Goal: Task Accomplishment & Management: Manage account settings

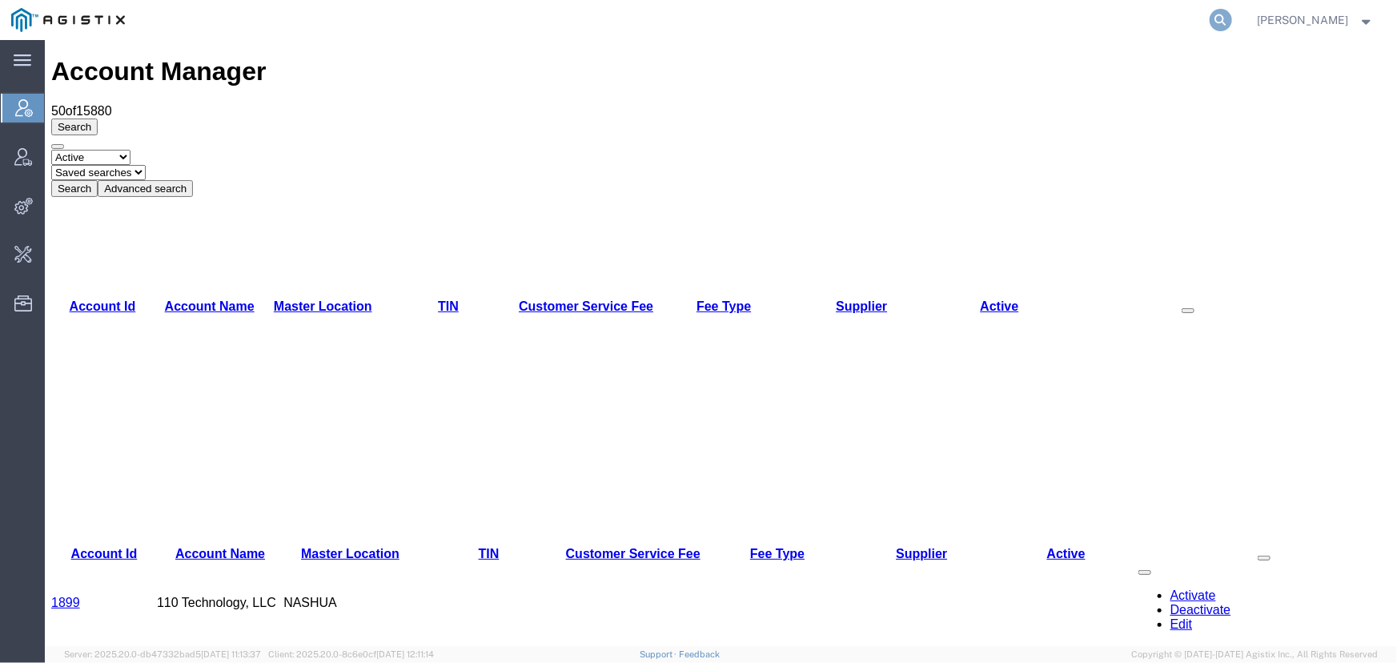
click at [1220, 22] on icon at bounding box center [1221, 20] width 22 height 22
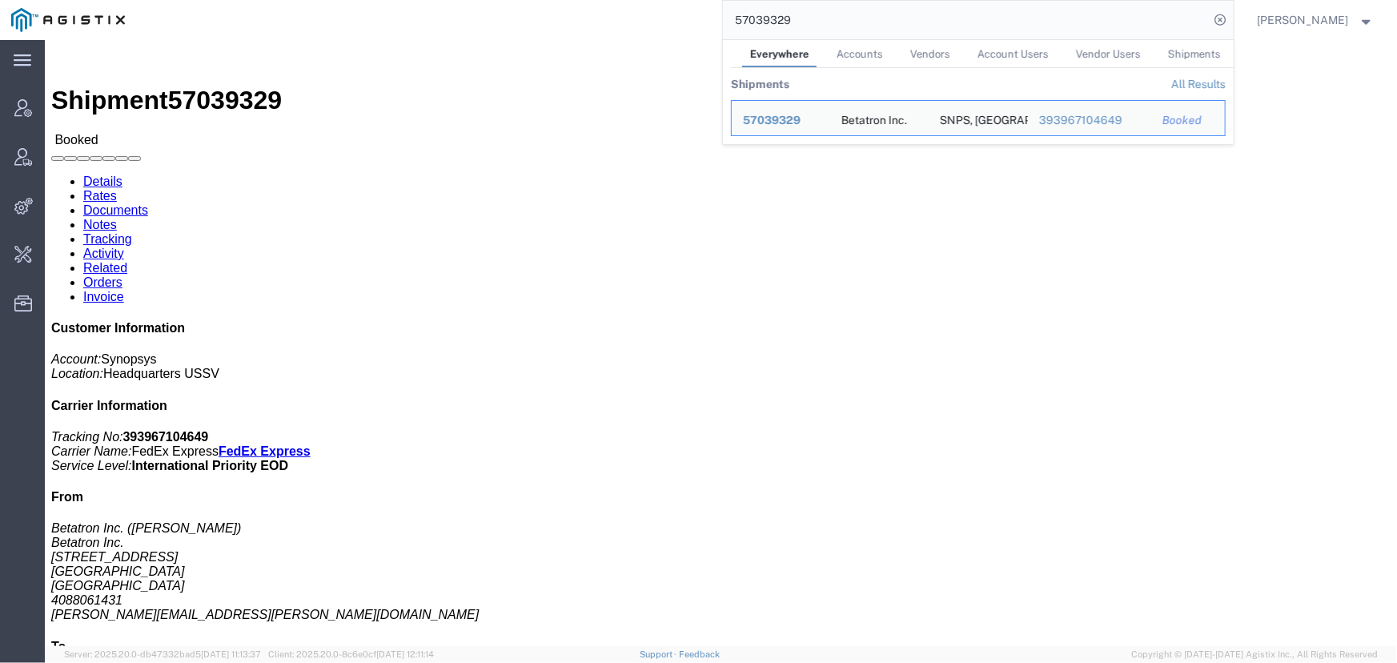
click at [845, 21] on input "57039329" at bounding box center [966, 20] width 487 height 38
drag, startPoint x: 738, startPoint y: 19, endPoint x: 503, endPoint y: 18, distance: 235.4
click at [503, 18] on div "57039329 Everywhere Accounts Vendors Account Users Vendor Users Shipments Shipm…" at bounding box center [685, 20] width 1098 height 40
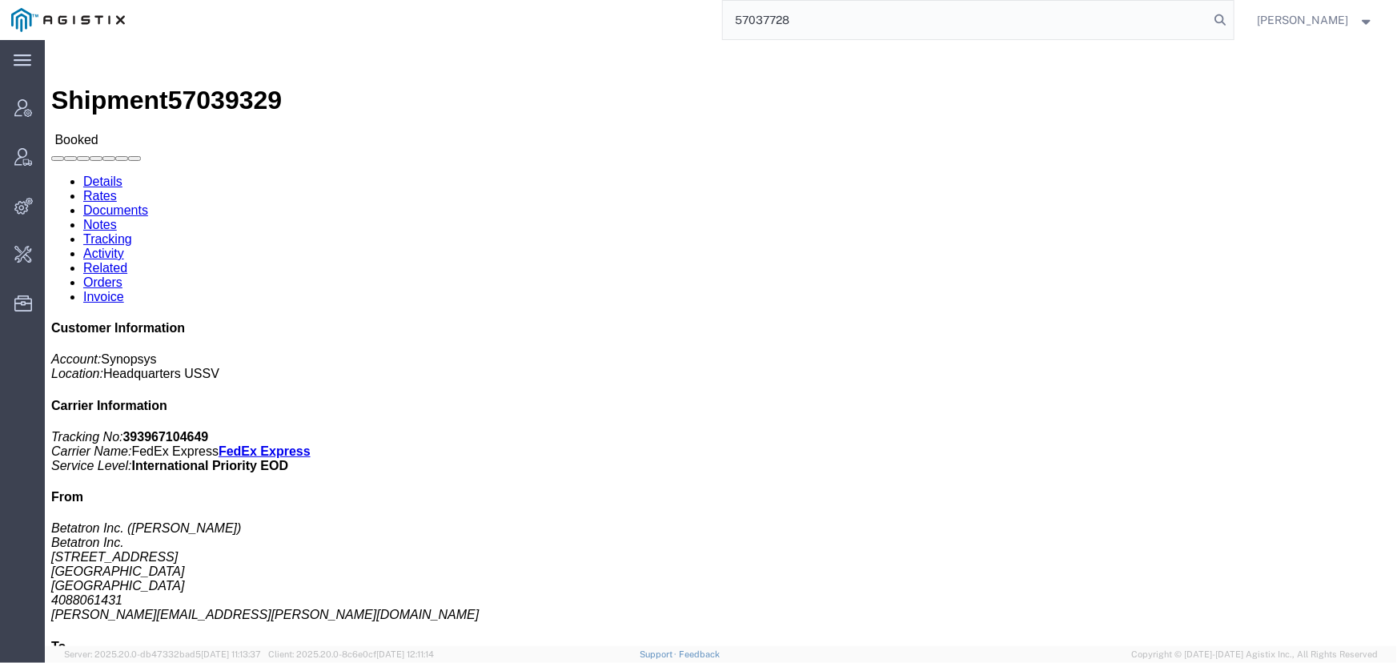
type input "57037728"
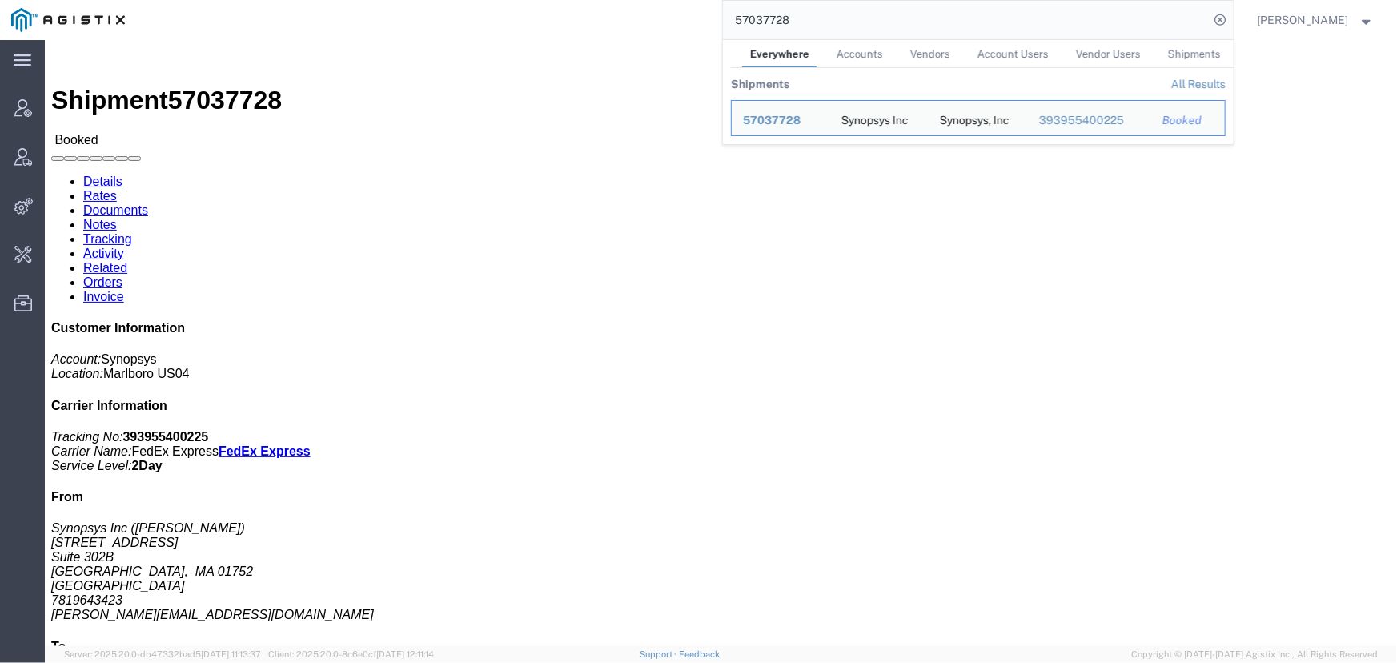
click at [976, 30] on input "57037728" at bounding box center [966, 20] width 487 height 38
click at [1219, 22] on icon at bounding box center [1221, 20] width 22 height 22
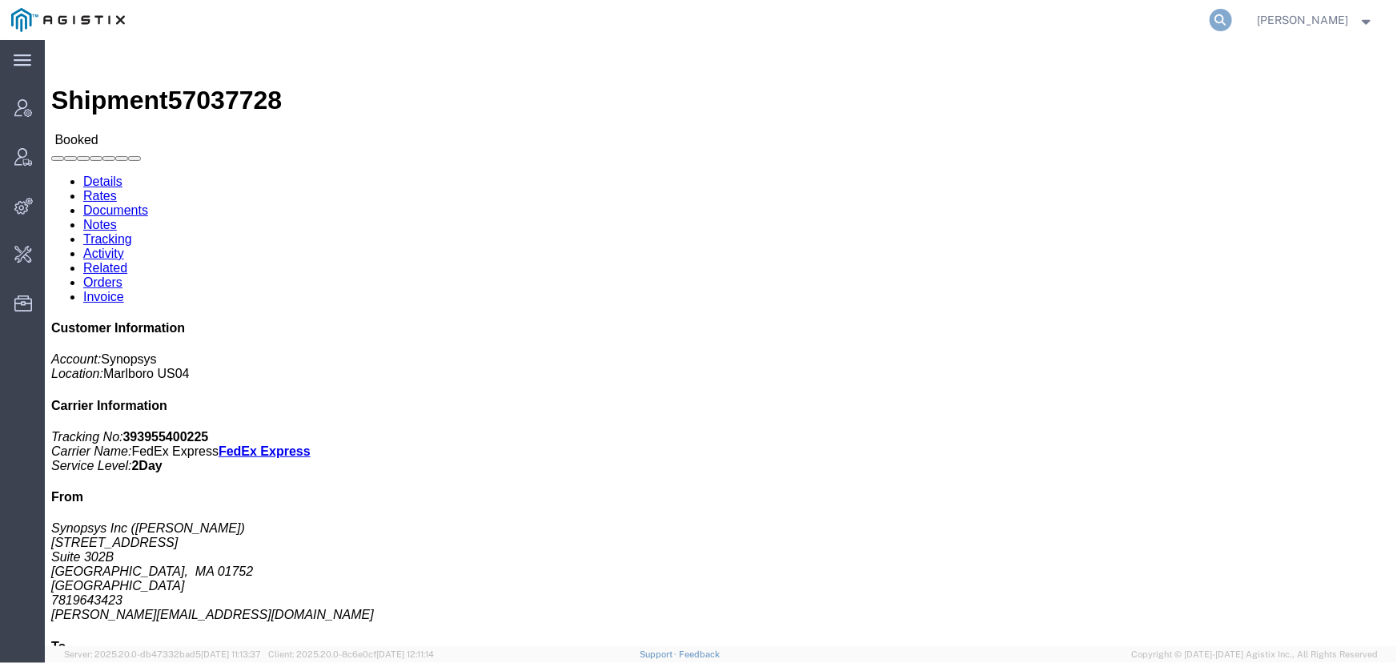
click at [1217, 17] on icon at bounding box center [1221, 20] width 22 height 22
type input "offline@pgw.com"
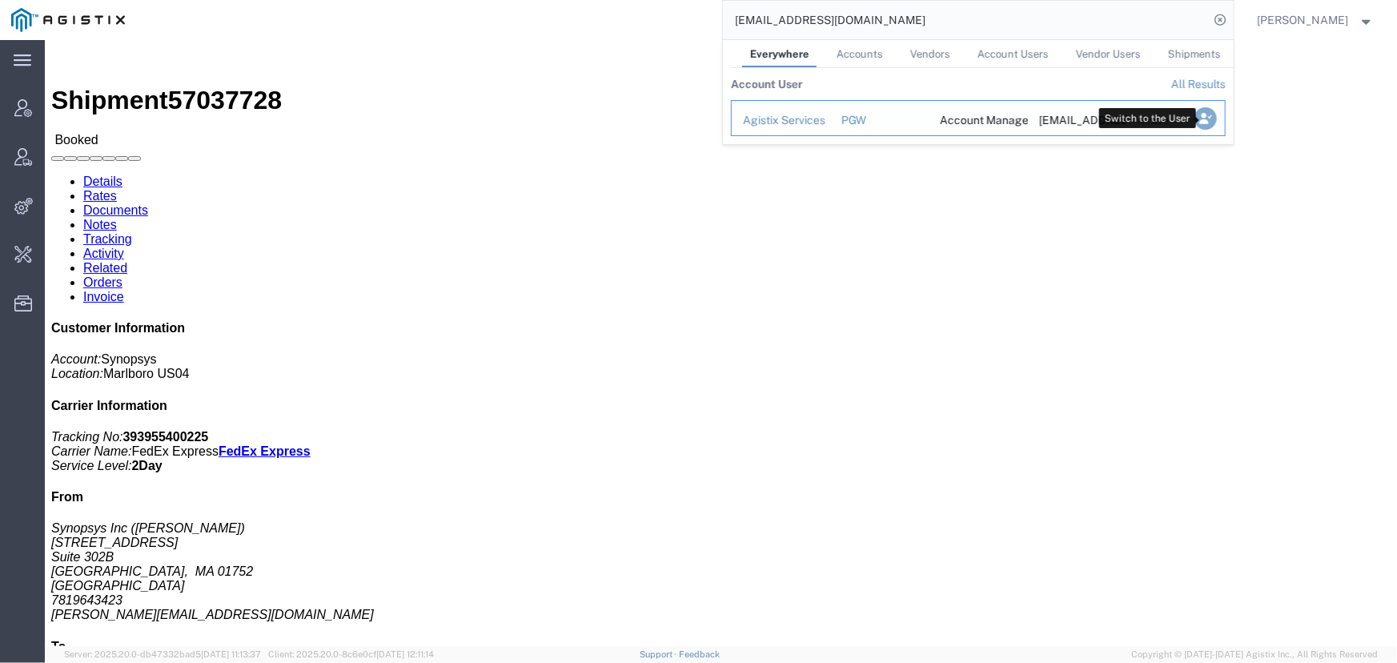
click at [1208, 120] on icon "Search Results" at bounding box center [1205, 118] width 22 height 22
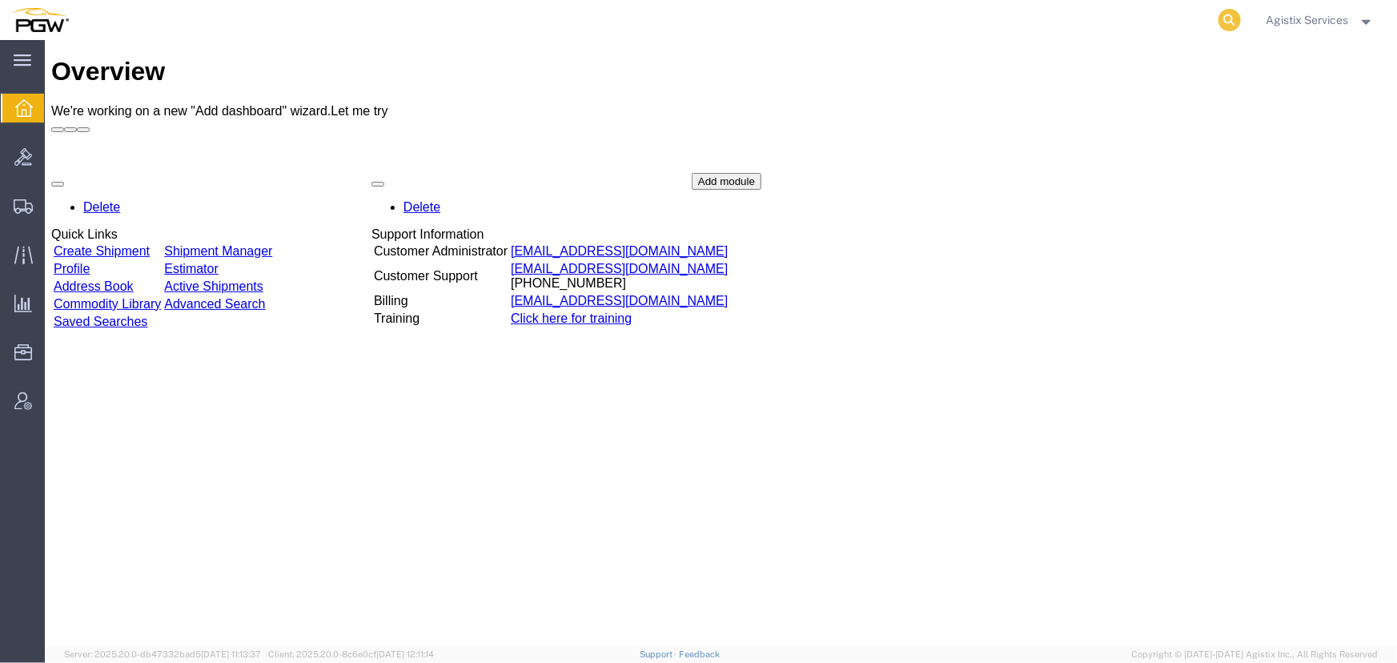
click at [1222, 18] on icon at bounding box center [1230, 20] width 22 height 22
type input "956117353"
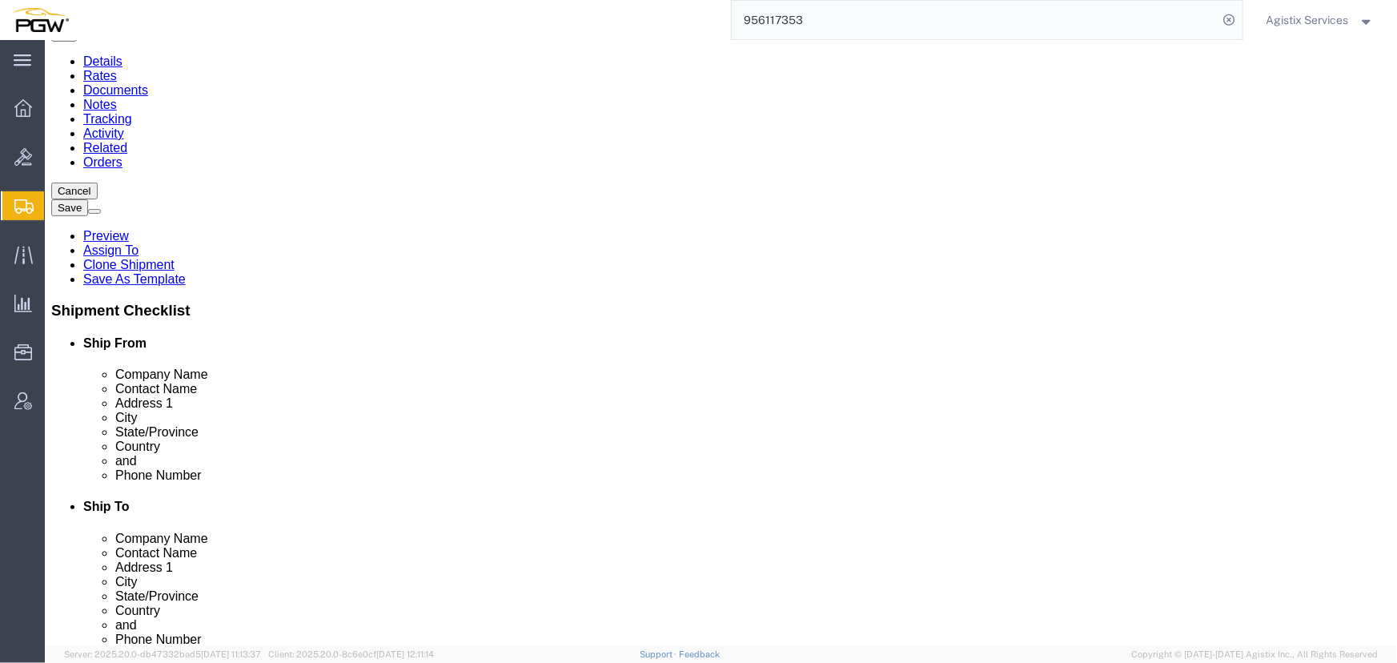
select select "28529"
select select "28521"
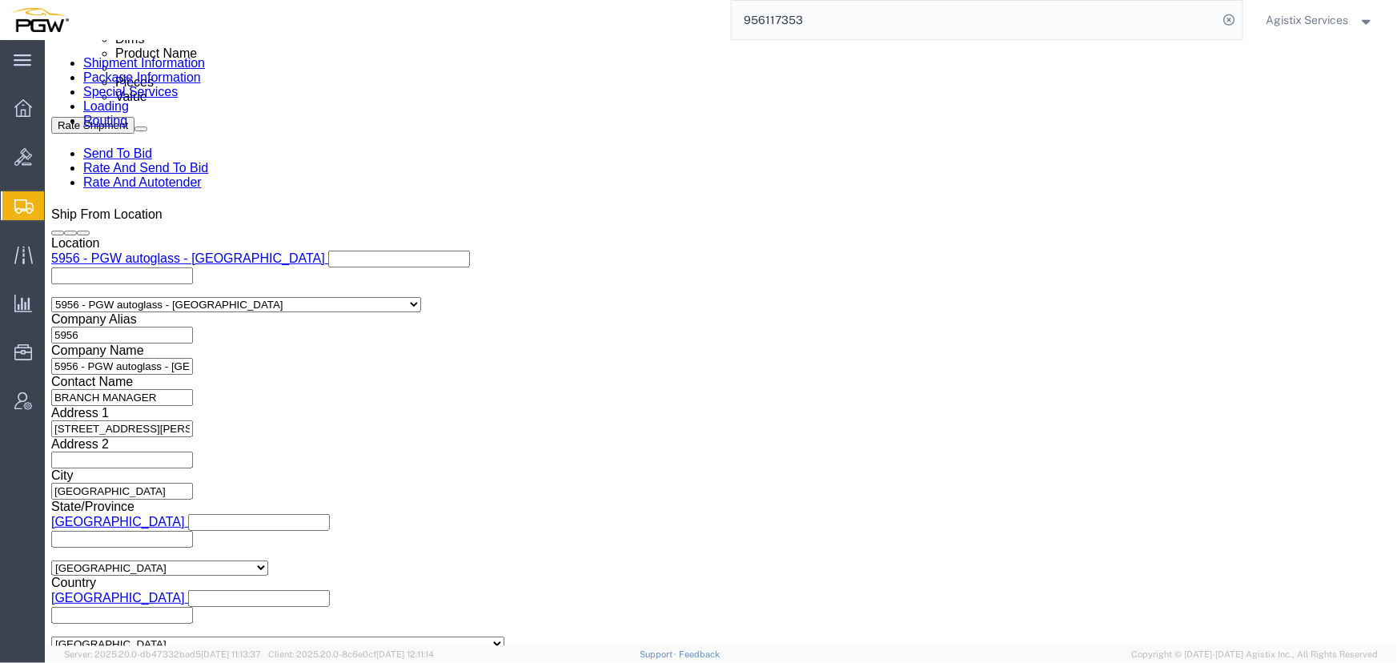
scroll to position [946, 0]
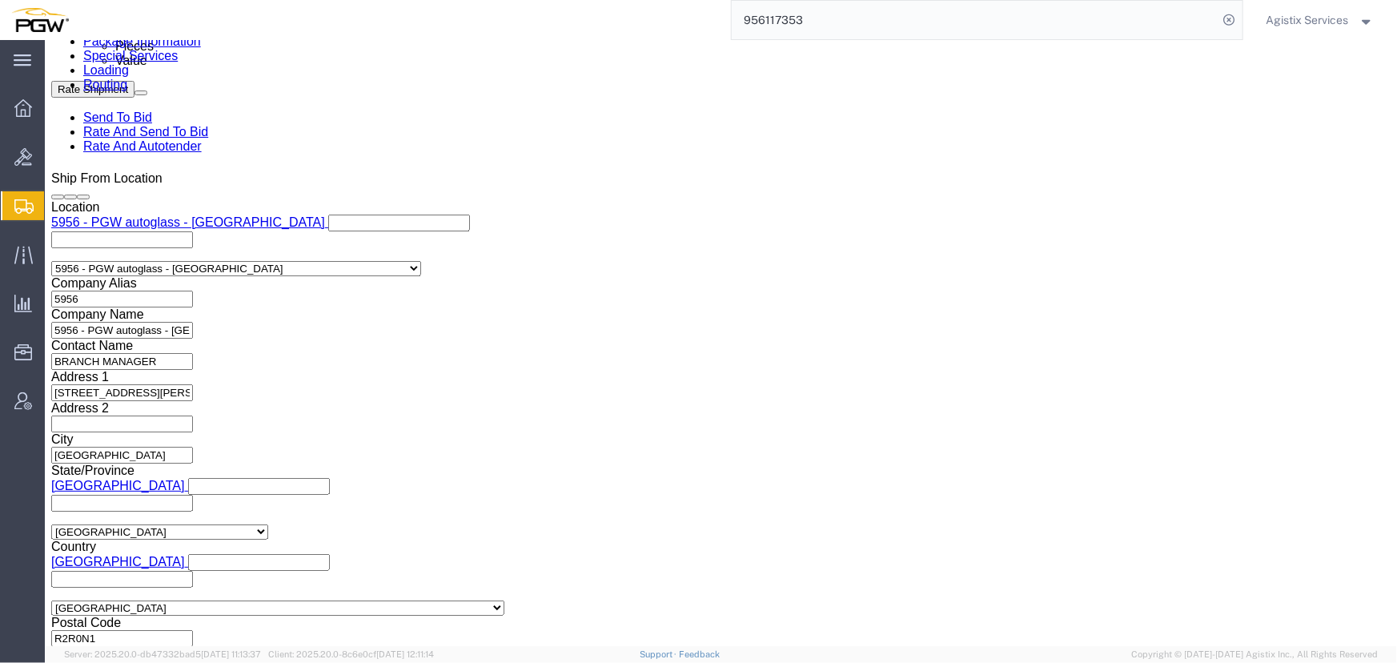
click select "Select Air Less than Truckload Multi-Leg Ocean Freight Rail Small Parcel Truckl…"
select select "LTL"
click select "Select Air Less than Truckload Multi-Leg Ocean Freight Rail Small Parcel Truckl…"
click button "Rate Shipment"
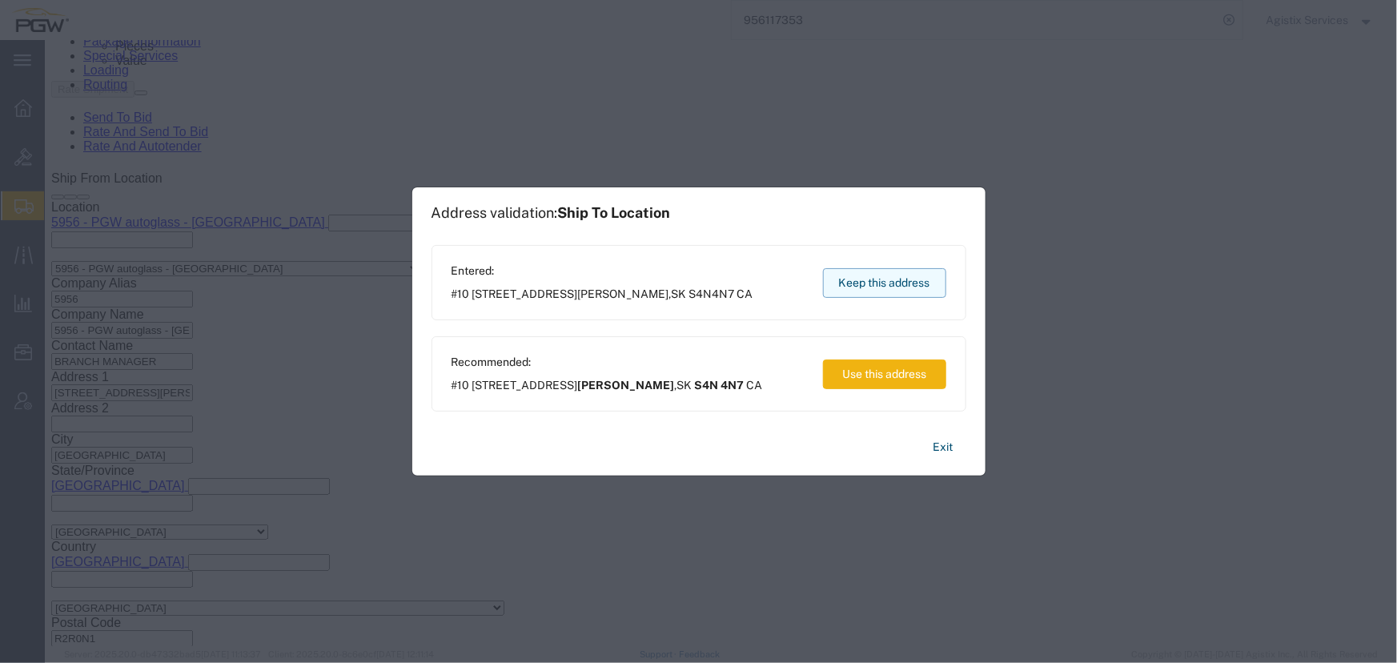
click at [862, 276] on button "Keep this address" at bounding box center [884, 283] width 123 height 30
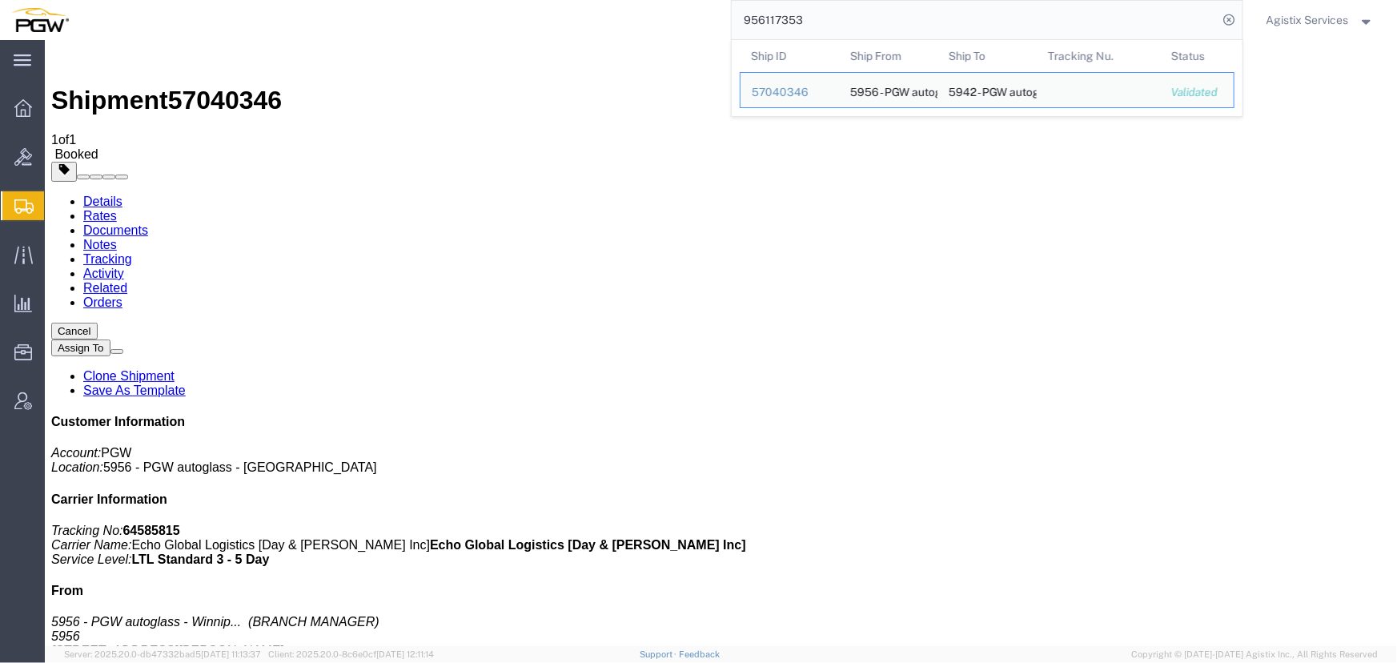
drag, startPoint x: 823, startPoint y: 19, endPoint x: 616, endPoint y: 14, distance: 206.6
click at [616, 14] on div "956117353 Ship ID Ship From Ship To Tracking Nu. Status Ship ID 57040346 Ship F…" at bounding box center [661, 20] width 1163 height 40
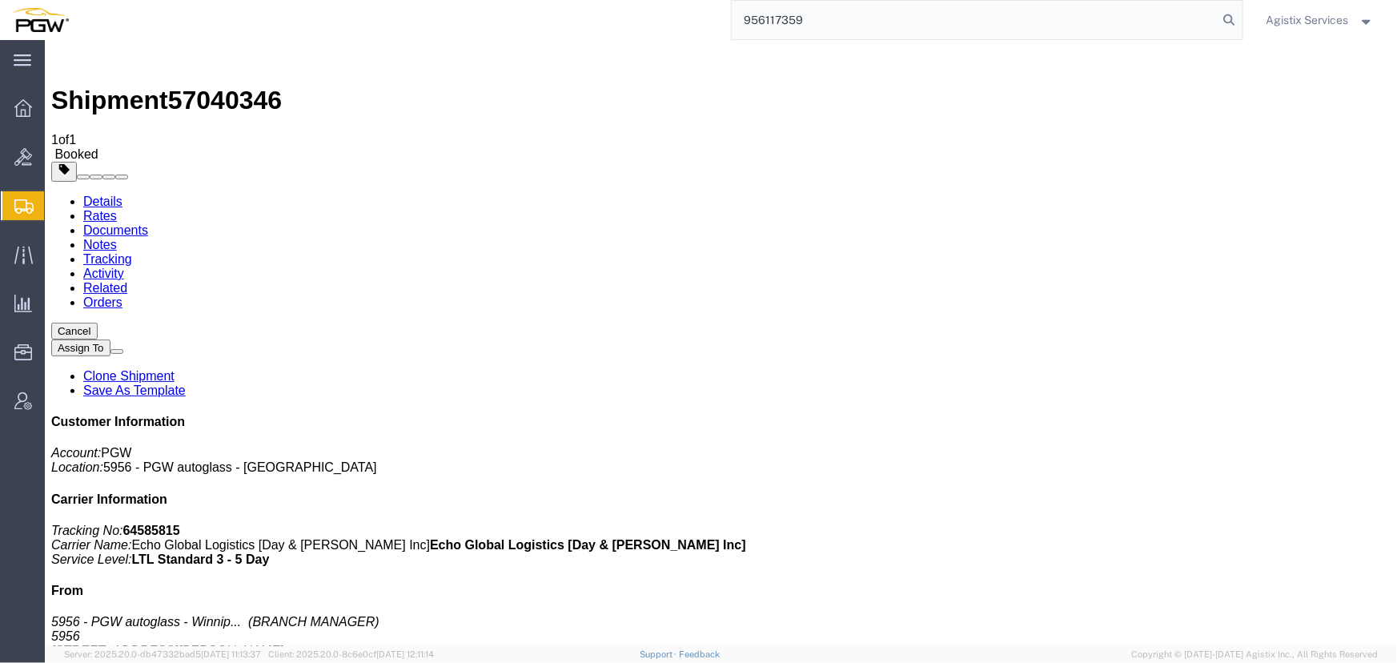
type input "956117359"
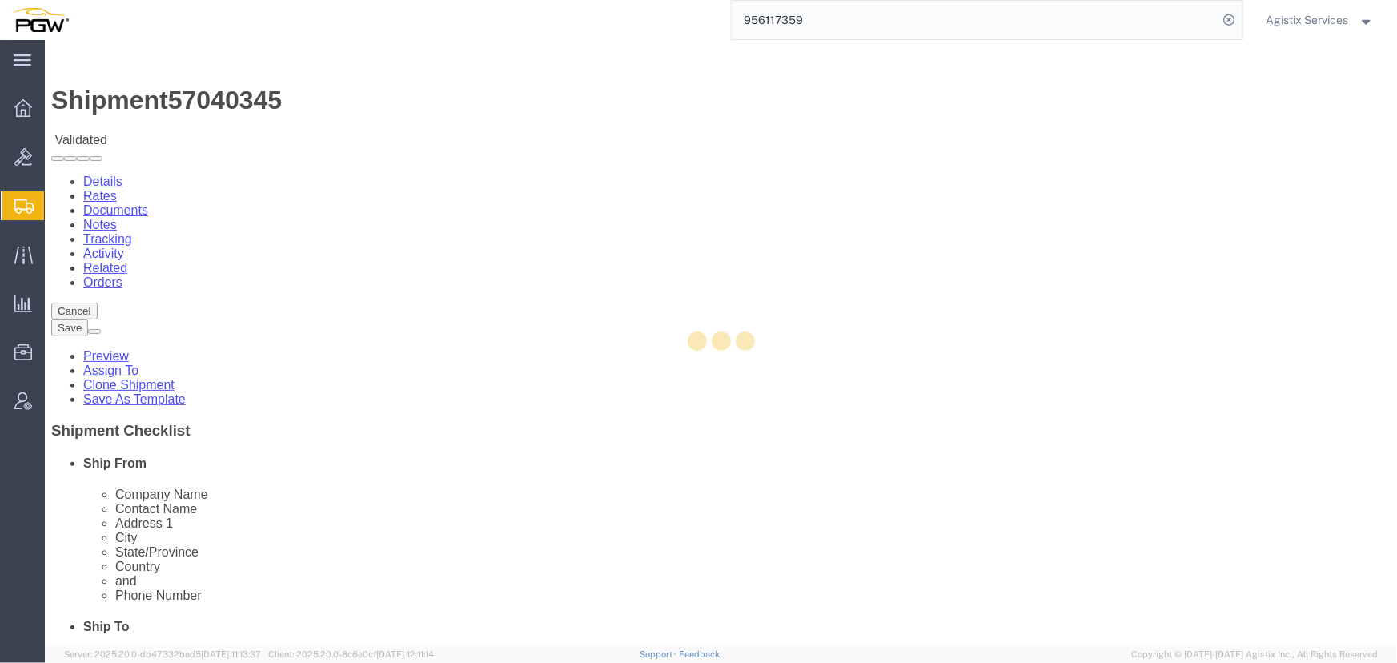
select select "28529"
select select "28523"
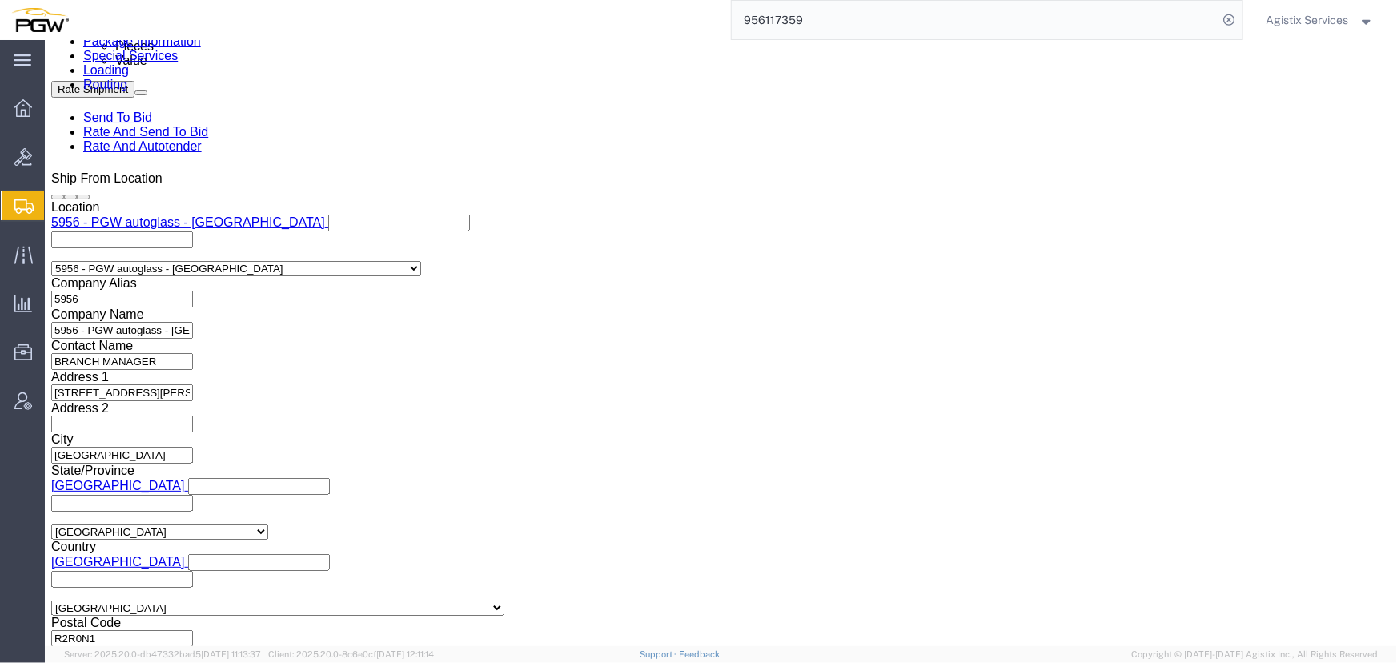
scroll to position [1018, 0]
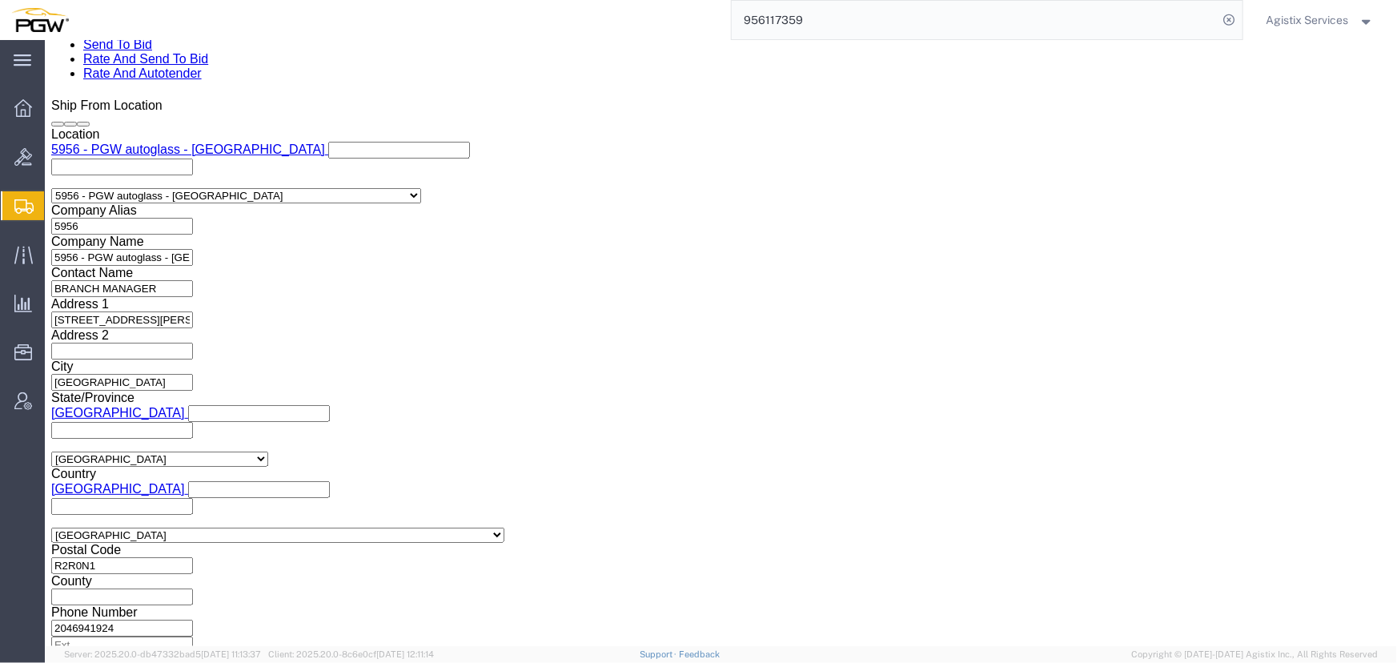
click select "Select Air Less than Truckload Multi-Leg Ocean Freight Rail Small Parcel Truckl…"
select select "LTL"
click select "Select Air Less than Truckload Multi-Leg Ocean Freight Rail Small Parcel Truckl…"
click button "Rate Shipment"
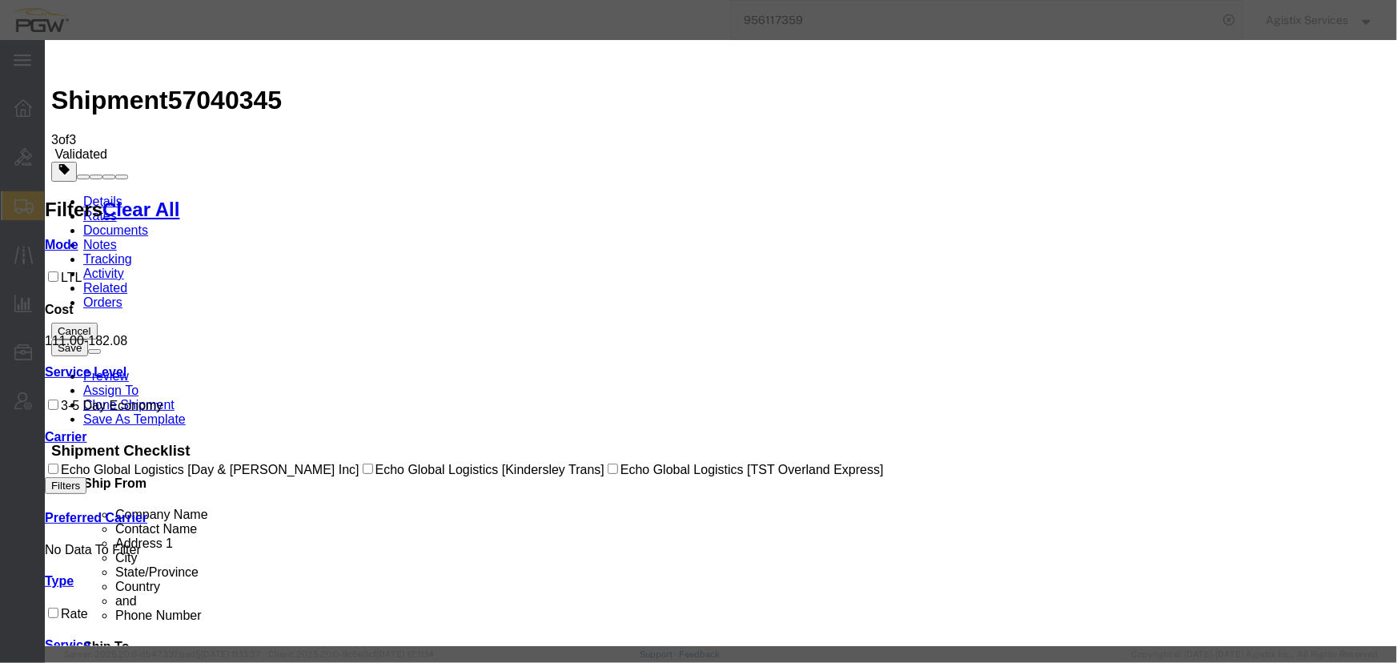
drag, startPoint x: 501, startPoint y: 190, endPoint x: 489, endPoint y: 201, distance: 16.4
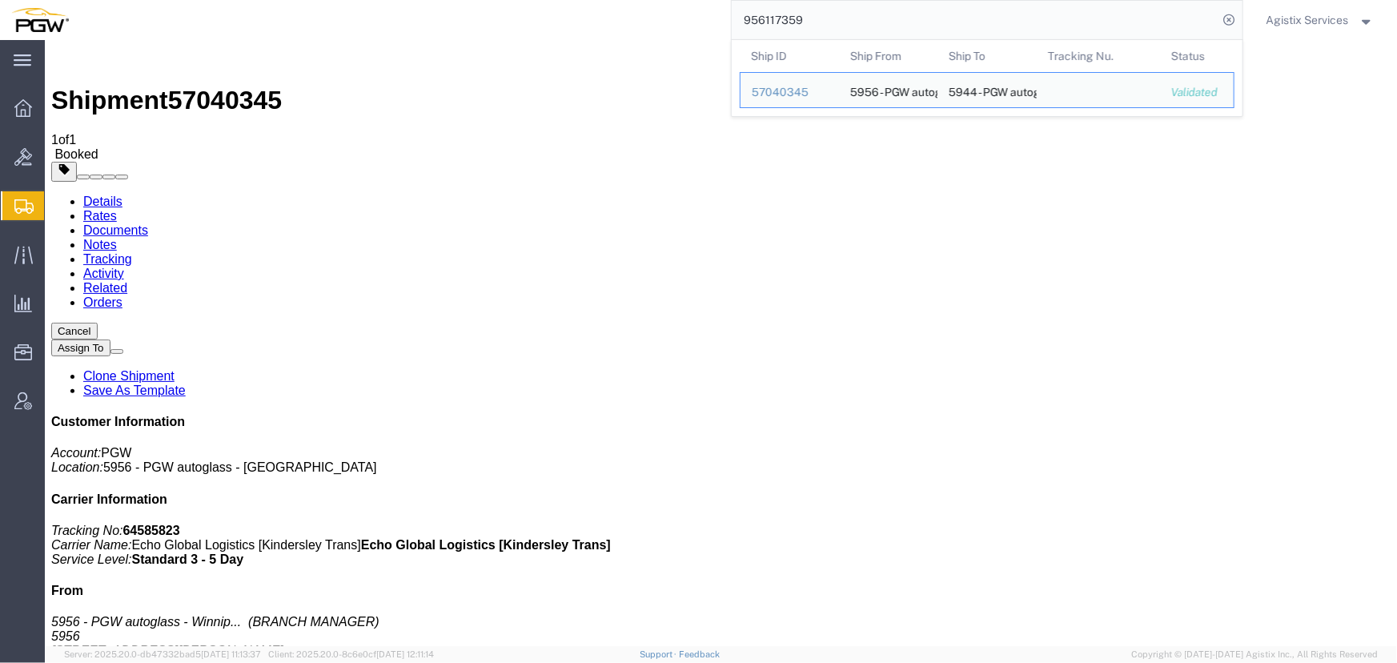
drag, startPoint x: 849, startPoint y: 20, endPoint x: 440, endPoint y: 21, distance: 409.1
click at [440, 21] on div "956117359 Ship ID Ship From Ship To Tracking Nu. Status Ship ID 57040345 Ship F…" at bounding box center [661, 20] width 1163 height 40
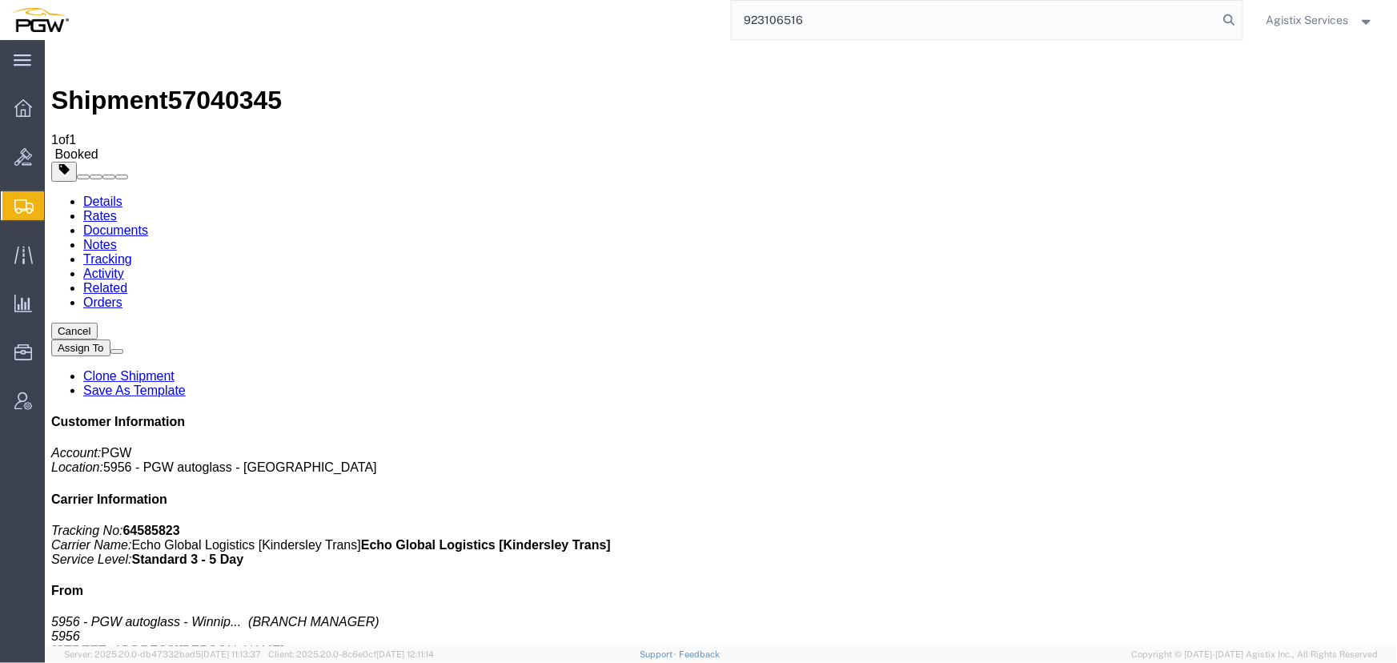
type input "923106516"
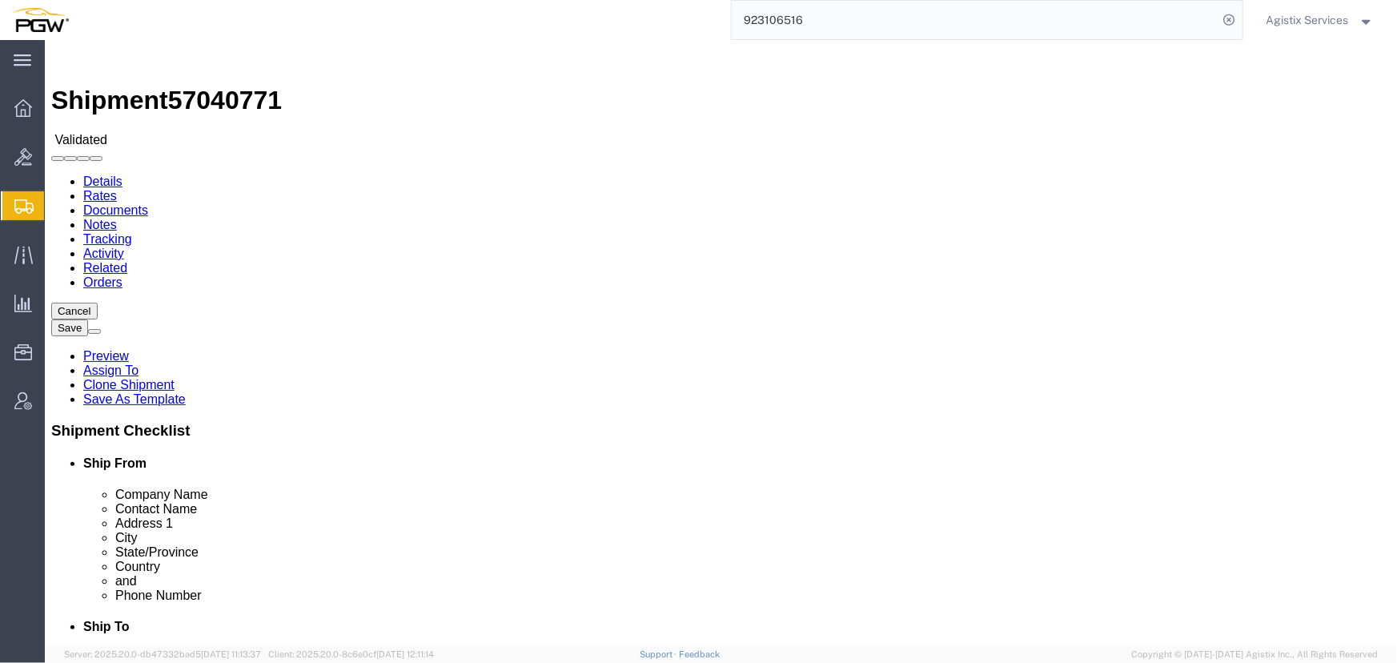
select select "28509"
select select "28521"
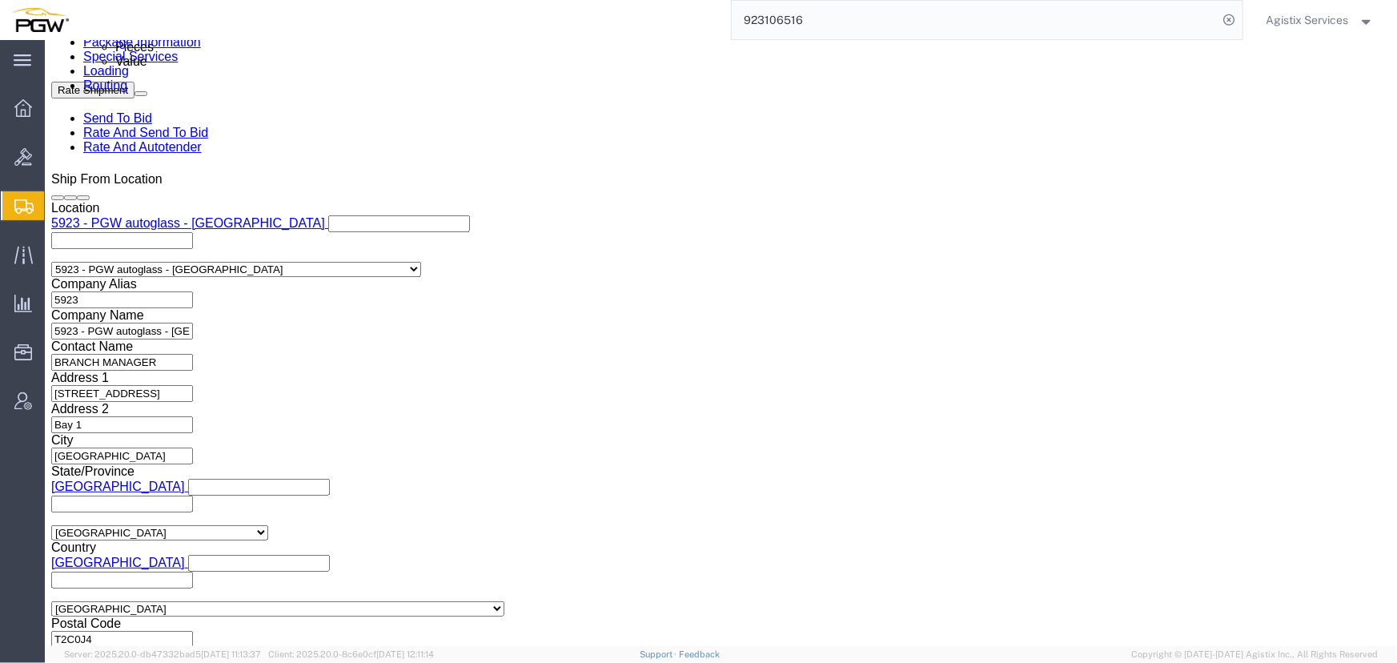
scroll to position [946, 0]
click select "Select Air Less than Truckload Multi-Leg Ocean Freight Rail Small Parcel Truckl…"
select select "LTL"
click select "Select Air Less than Truckload Multi-Leg Ocean Freight Rail Small Parcel Truckl…"
click button "Rate Shipment"
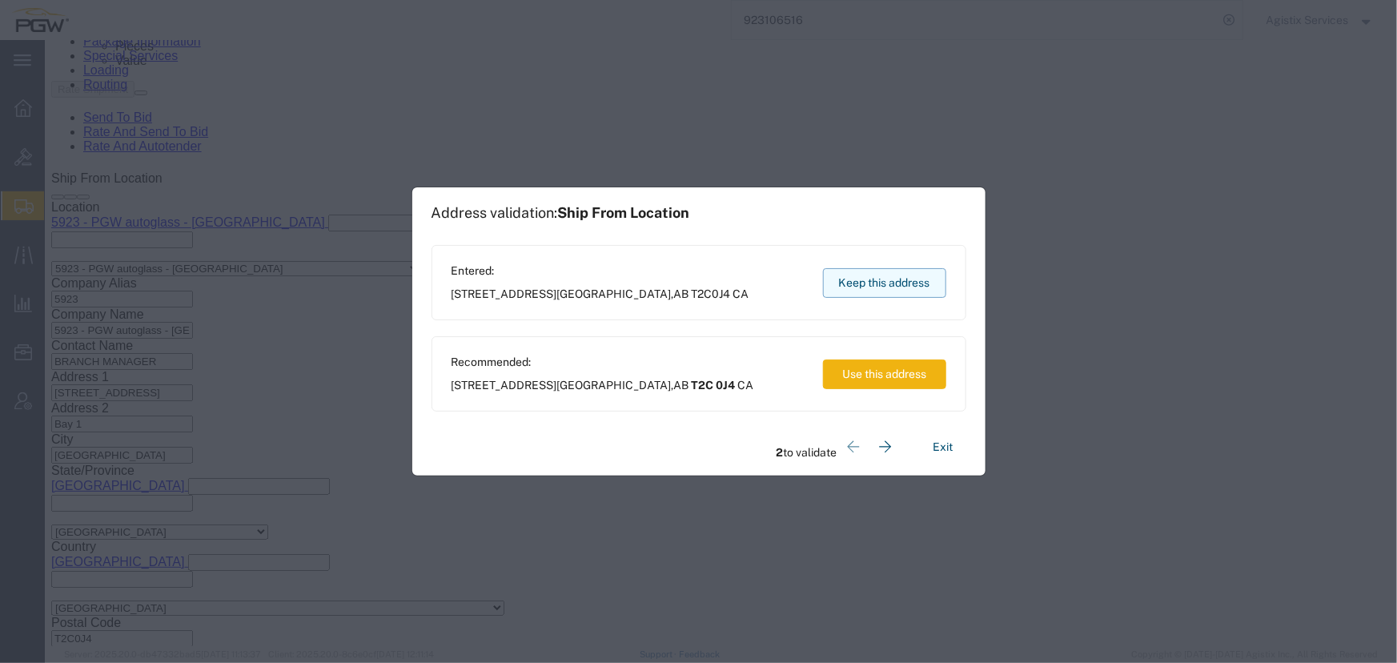
click at [865, 275] on button "Keep this address" at bounding box center [884, 283] width 123 height 30
click at [870, 277] on button "Keep this address" at bounding box center [884, 283] width 123 height 30
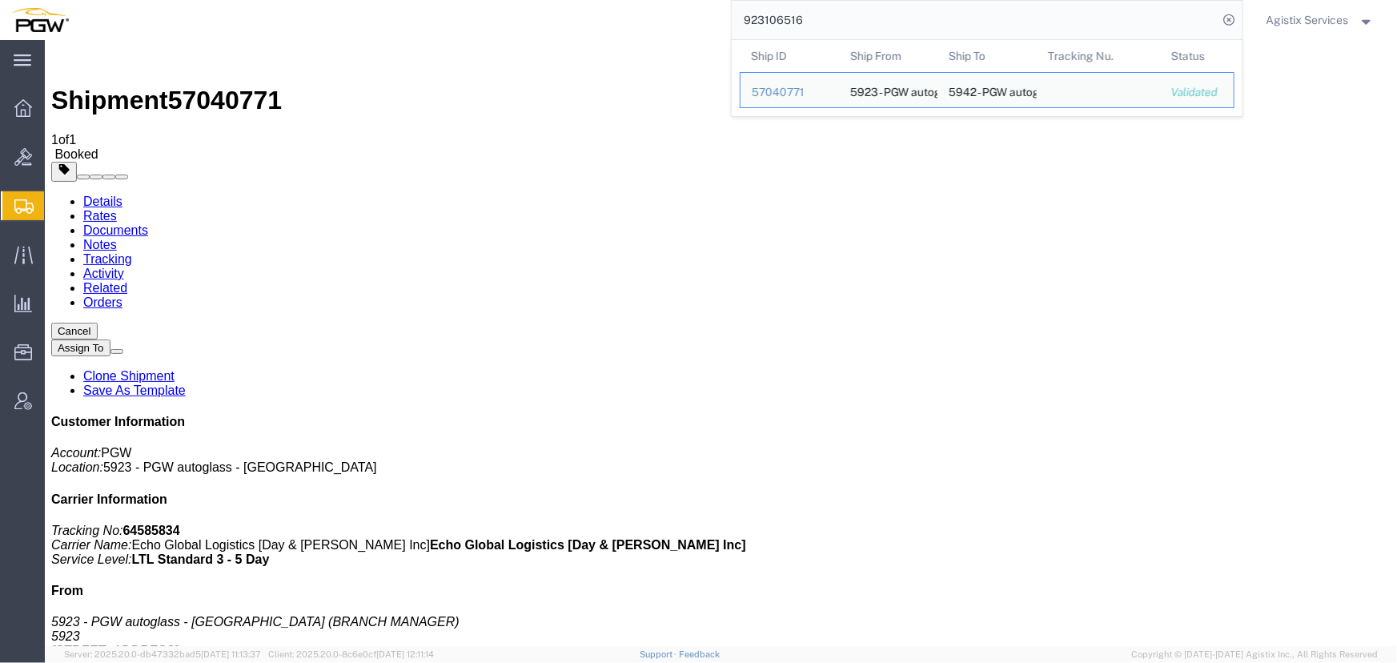
drag, startPoint x: 861, startPoint y: 21, endPoint x: 427, endPoint y: 23, distance: 434.8
click at [427, 23] on div "923106516 Ship ID Ship From Ship To Tracking Nu. Status Ship ID 57040771 Ship F…" at bounding box center [661, 20] width 1163 height 40
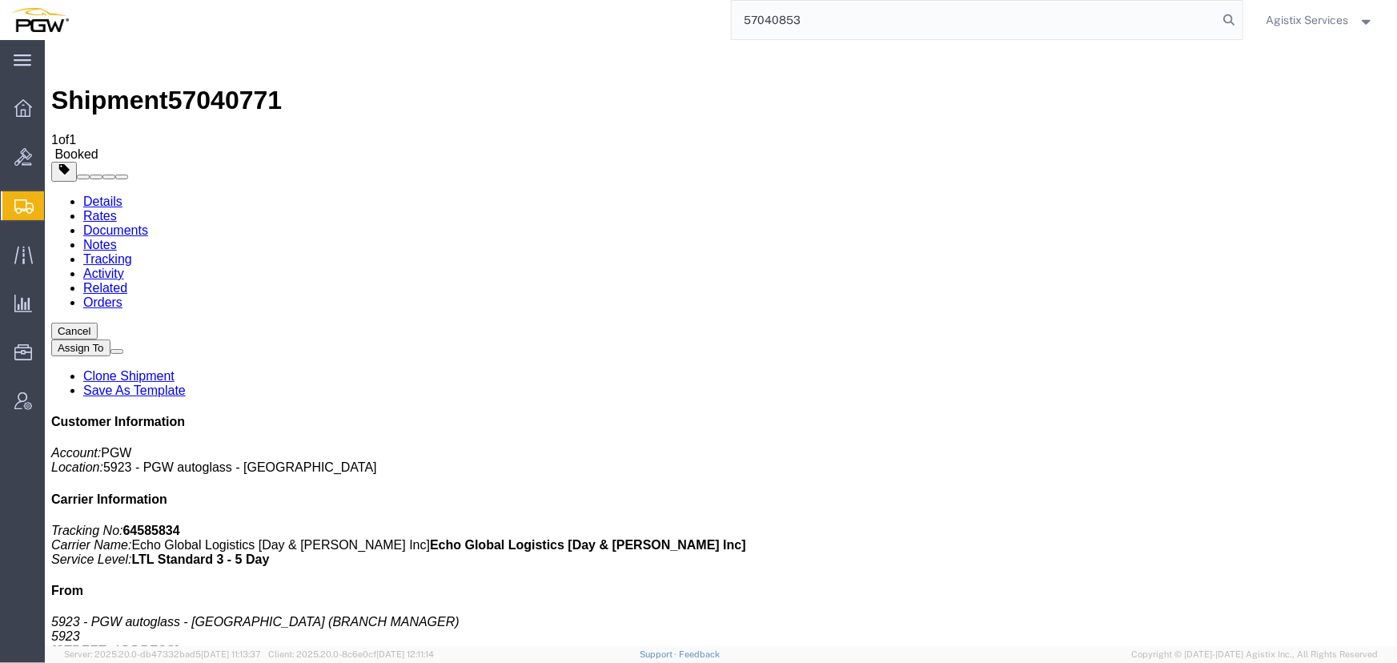
type input "57040853"
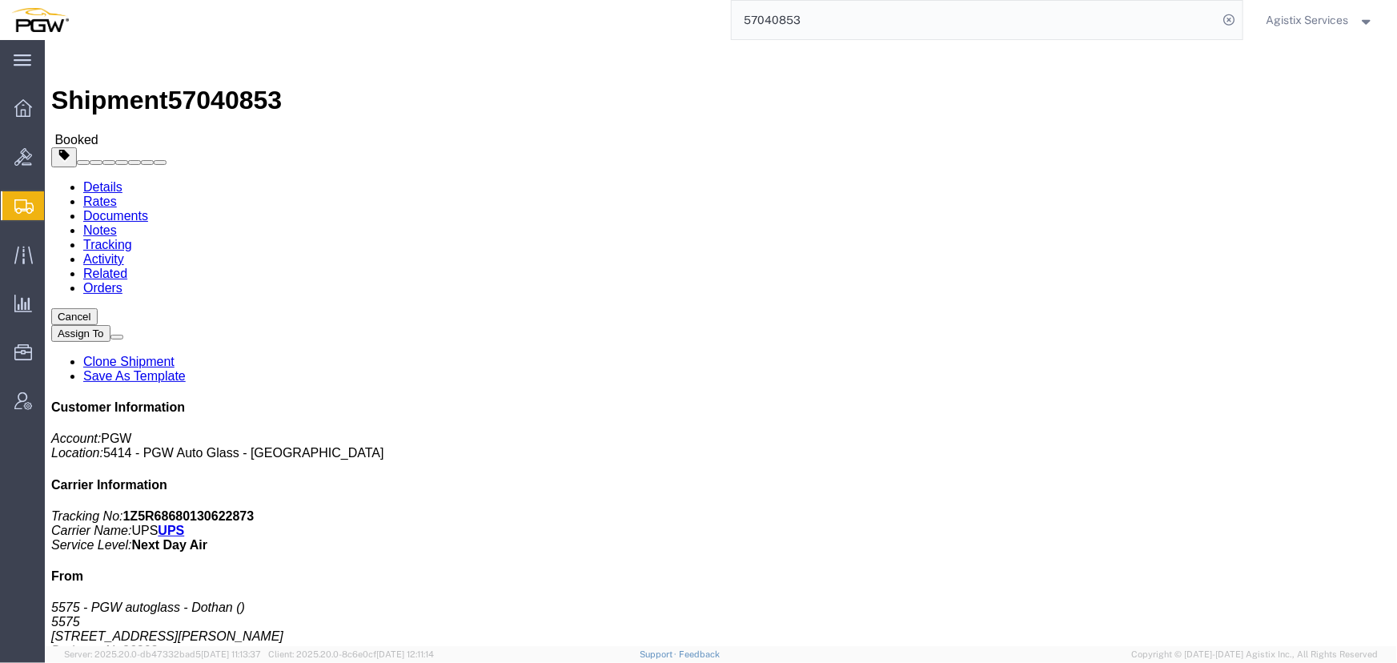
click span "button"
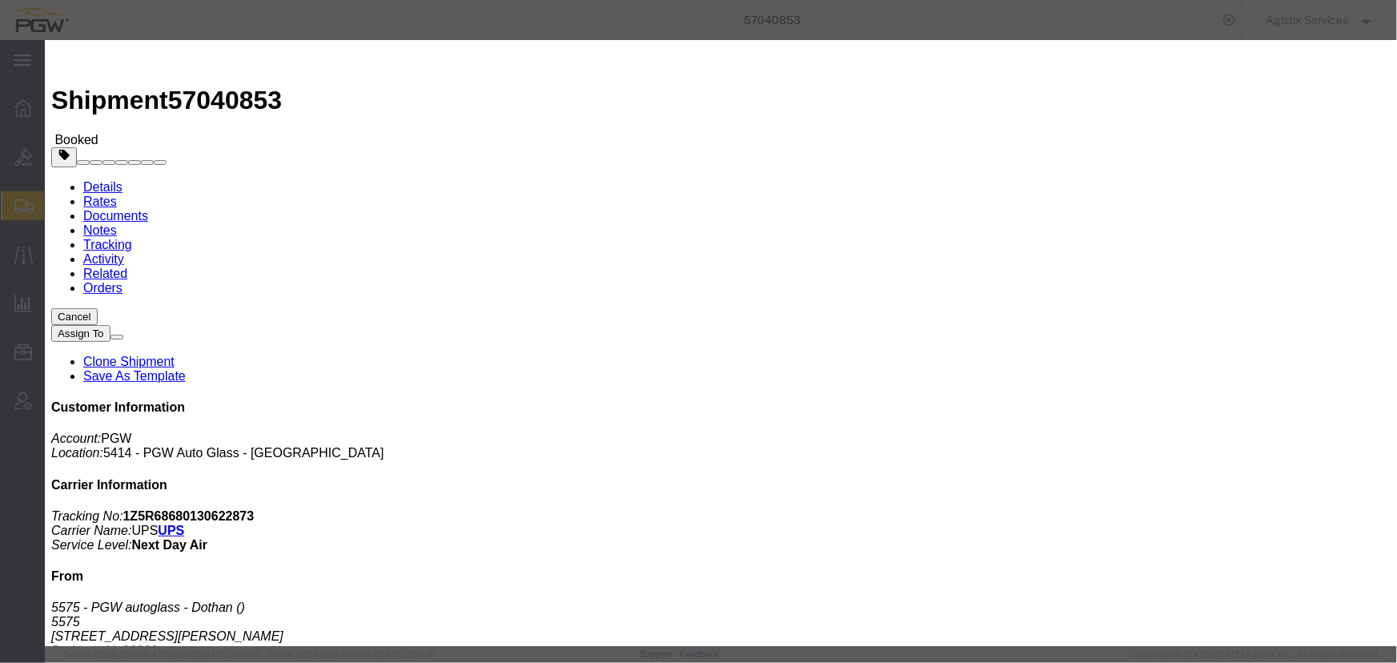
click div "Oct 07 2025 5:30 PM"
type input "10:00 AM"
click button "Apply"
click div "Oct 07 2025 8:30 PM"
type input "2:00 PM"
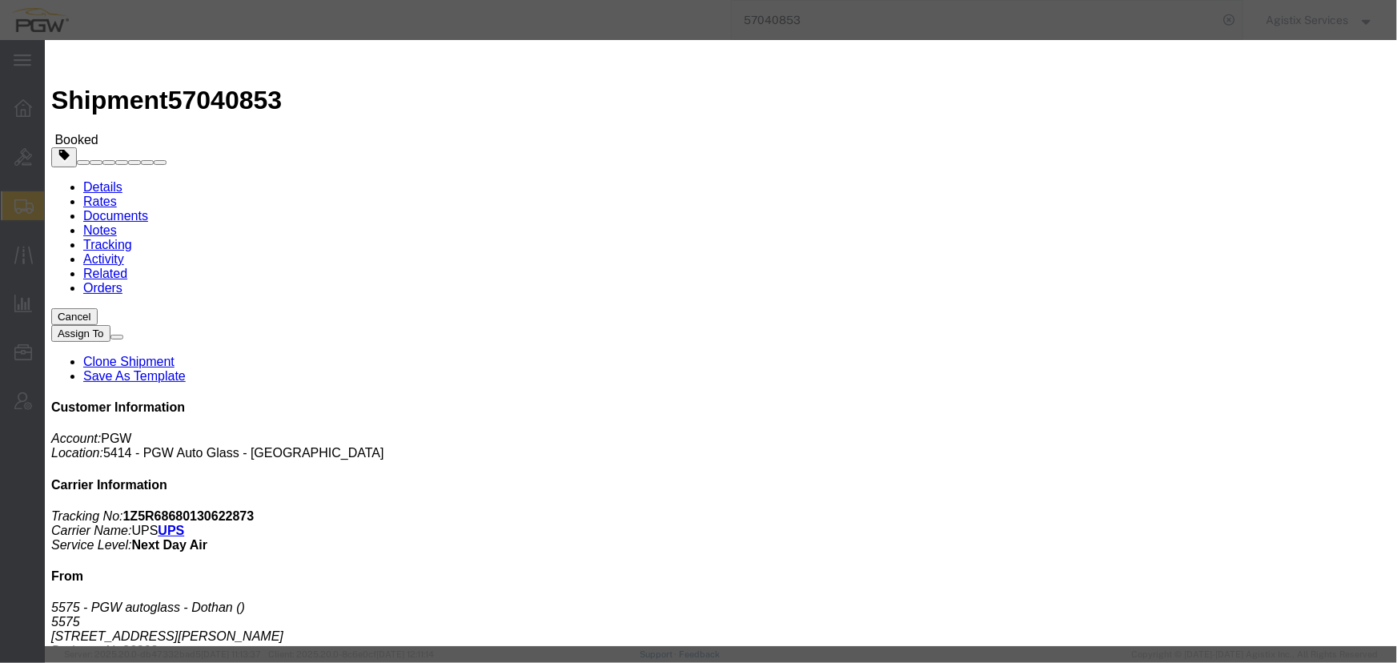
click button "Apply"
click button "Save"
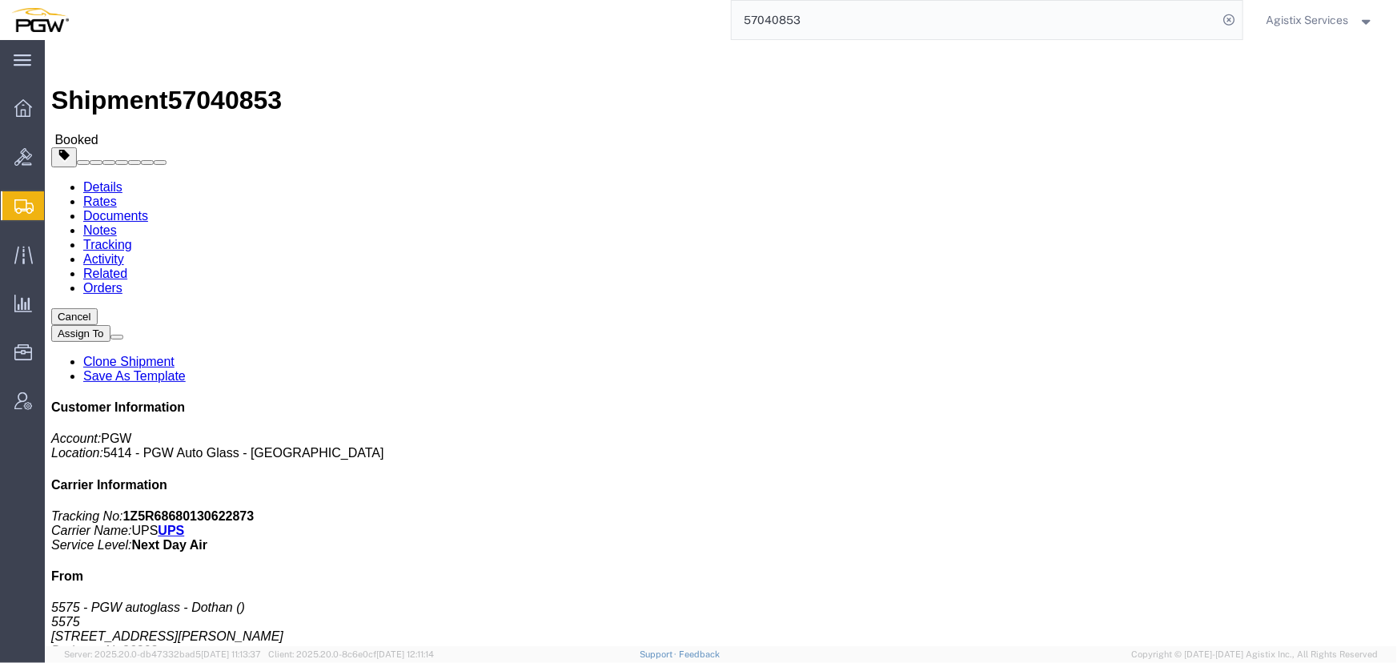
click button "Close"
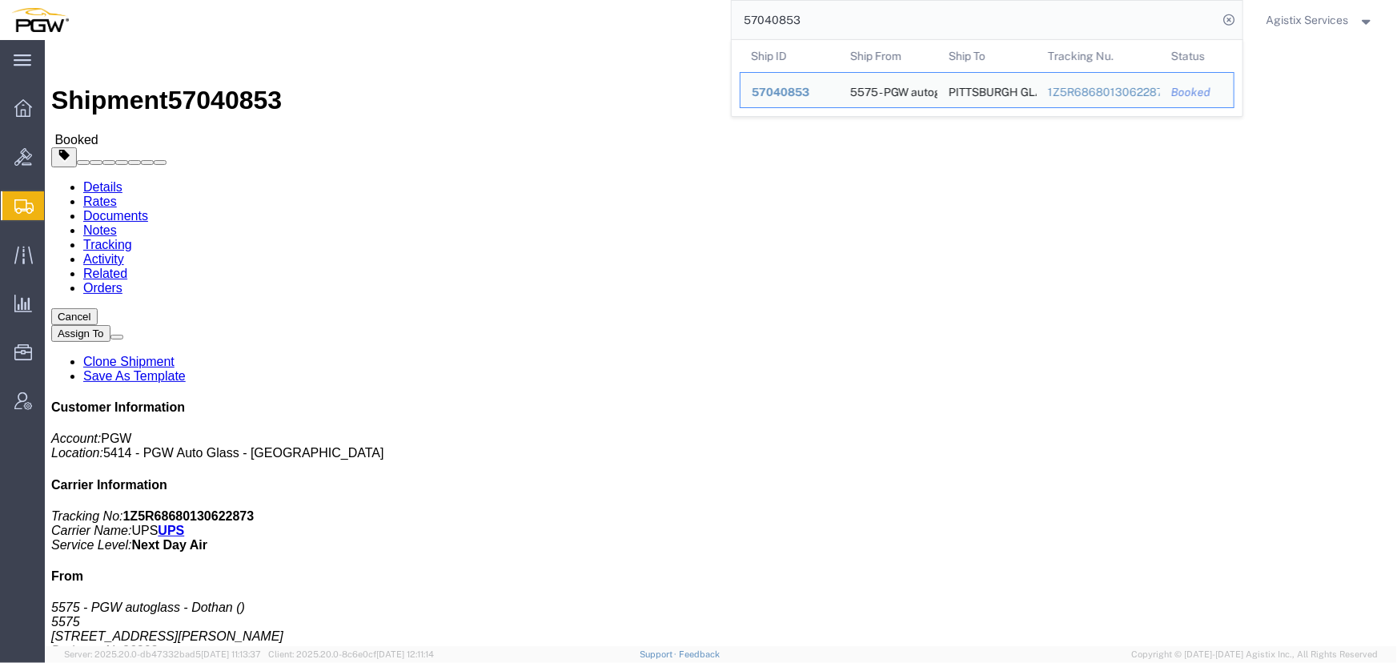
drag, startPoint x: 887, startPoint y: 17, endPoint x: 477, endPoint y: 18, distance: 409.9
click at [477, 18] on div "57040853 Ship ID Ship From Ship To Tracking Nu. Status Ship ID 57040853 Ship Fr…" at bounding box center [661, 20] width 1163 height 40
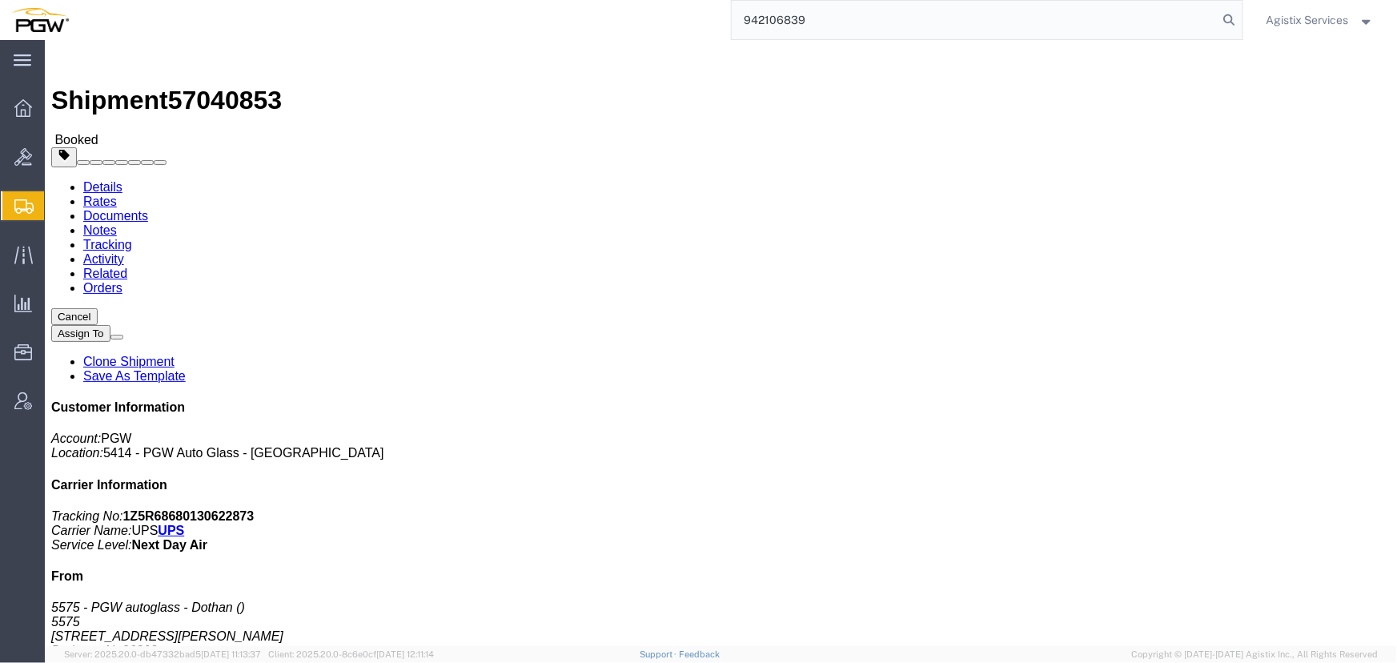
type input "942106839"
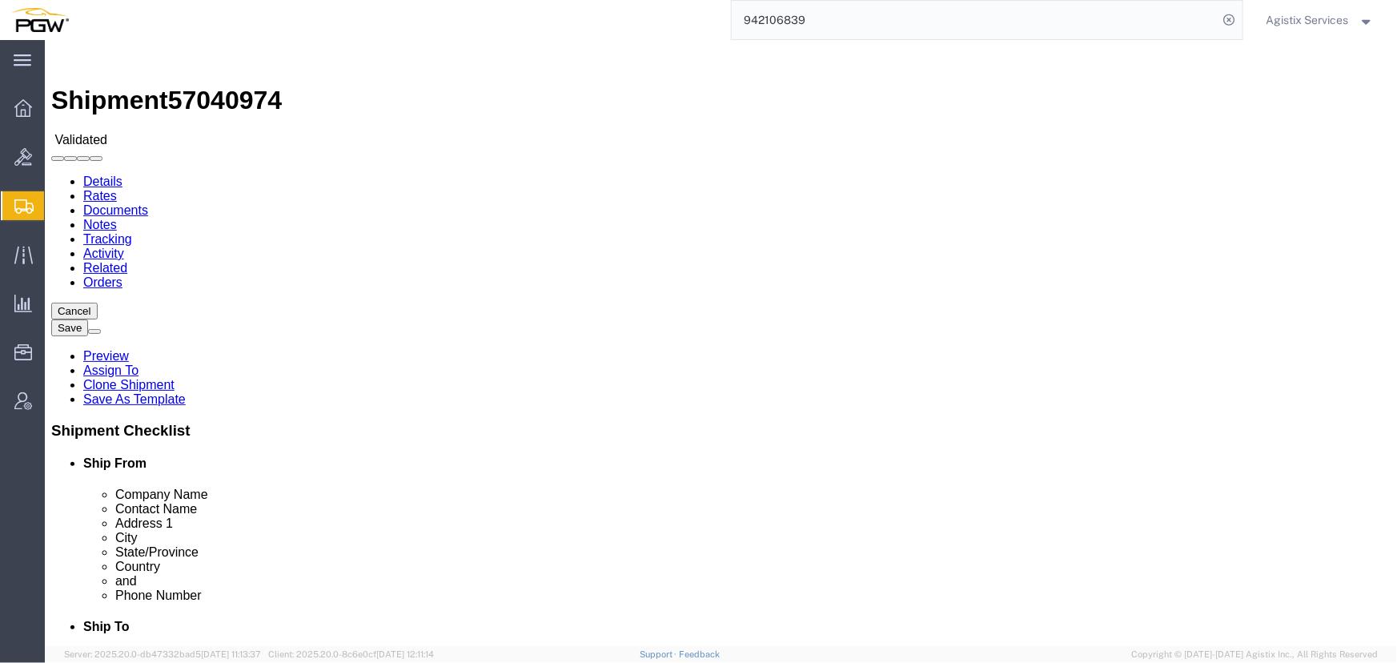
select select "28521"
select select "28509"
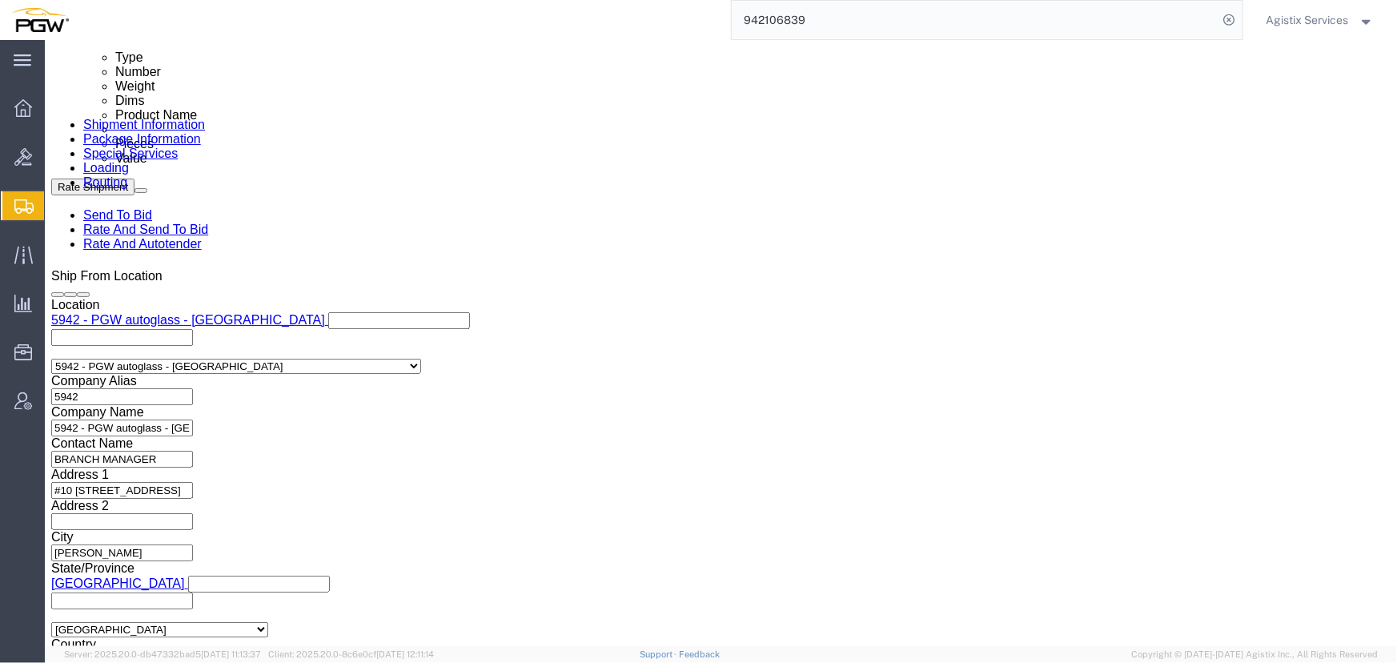
scroll to position [873, 0]
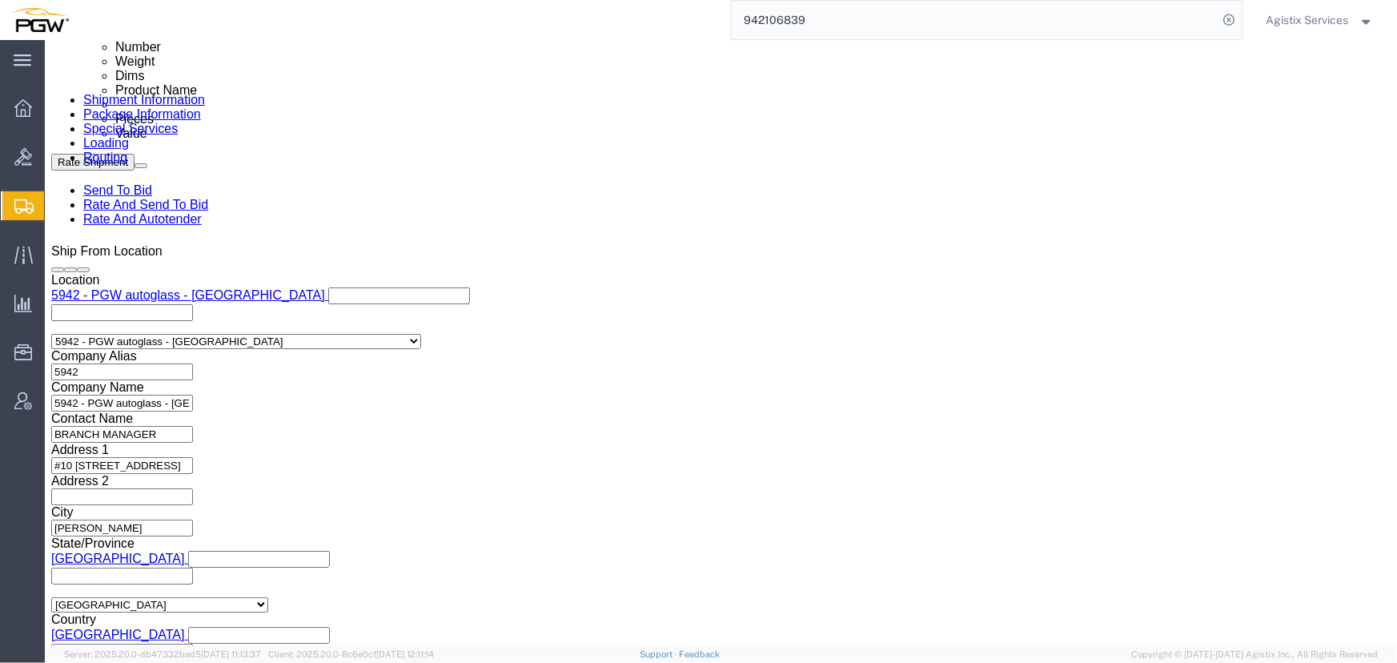
click button "Add reference"
click select "Select Account Type Activity ID Airline Appointment Number ASN Batch Request # …"
select select "PRONUMBER"
click select "Select Account Type Activity ID Airline Appointment Number ASN Batch Request # …"
click input "839 2009635 942-1266752 942-1266777"
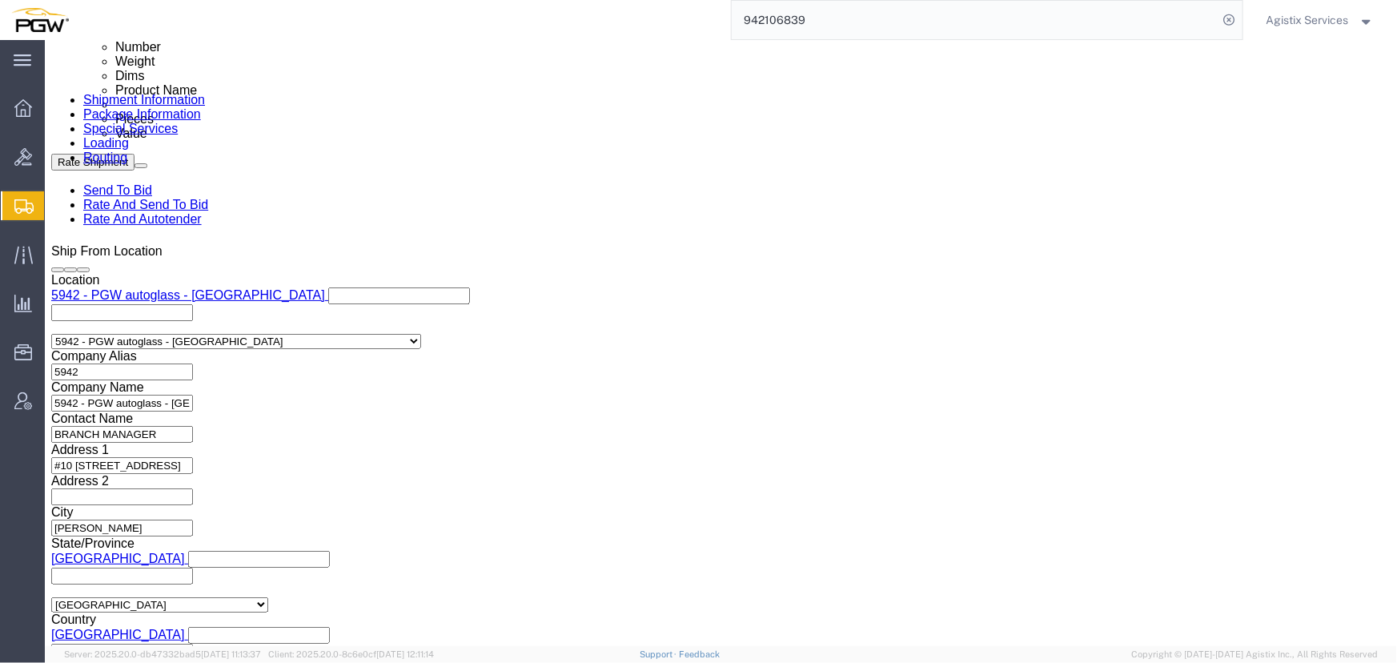
scroll to position [0, 73]
drag, startPoint x: 317, startPoint y: 394, endPoint x: 299, endPoint y: 412, distance: 25.5
click button "button"
click select "Select Air Less than Truckload Multi-Leg Ocean Freight Rail Small Parcel Truckl…"
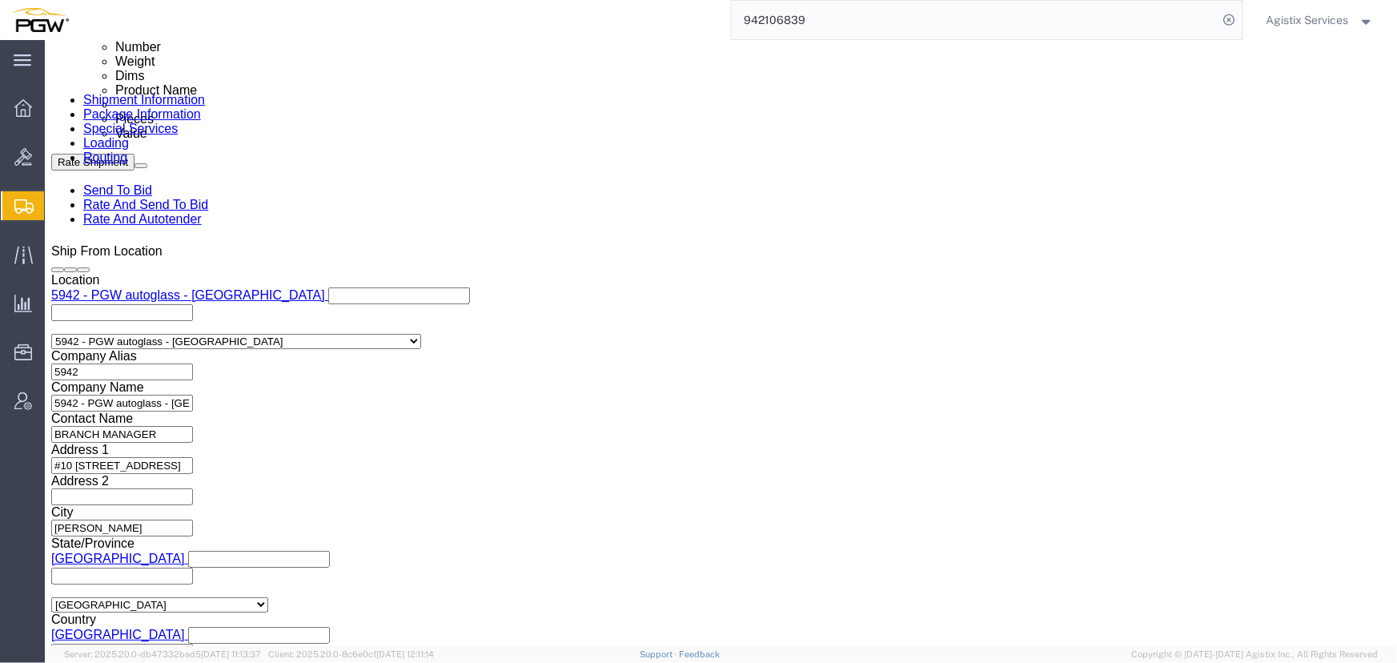
select select "LTL"
click select "Select Air Less than Truckload Multi-Leg Ocean Freight Rail Small Parcel Truckl…"
click button "Rate Shipment"
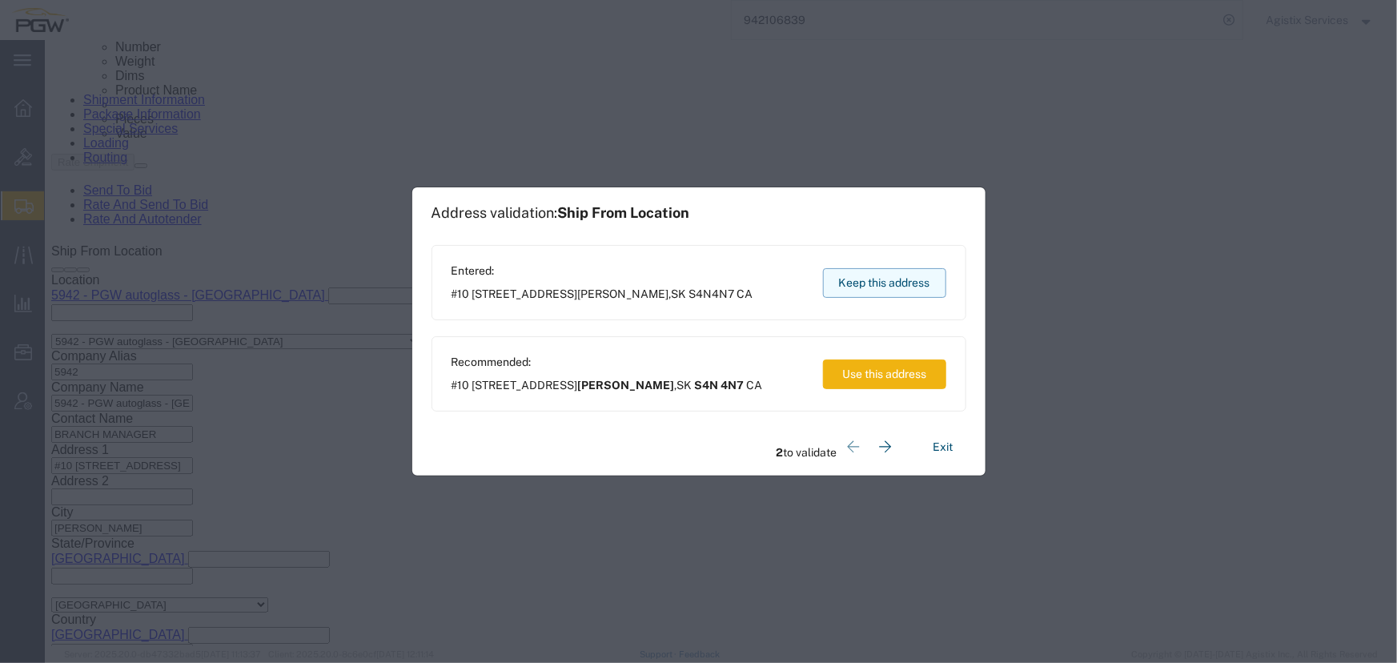
click at [868, 279] on button "Keep this address" at bounding box center [884, 283] width 123 height 30
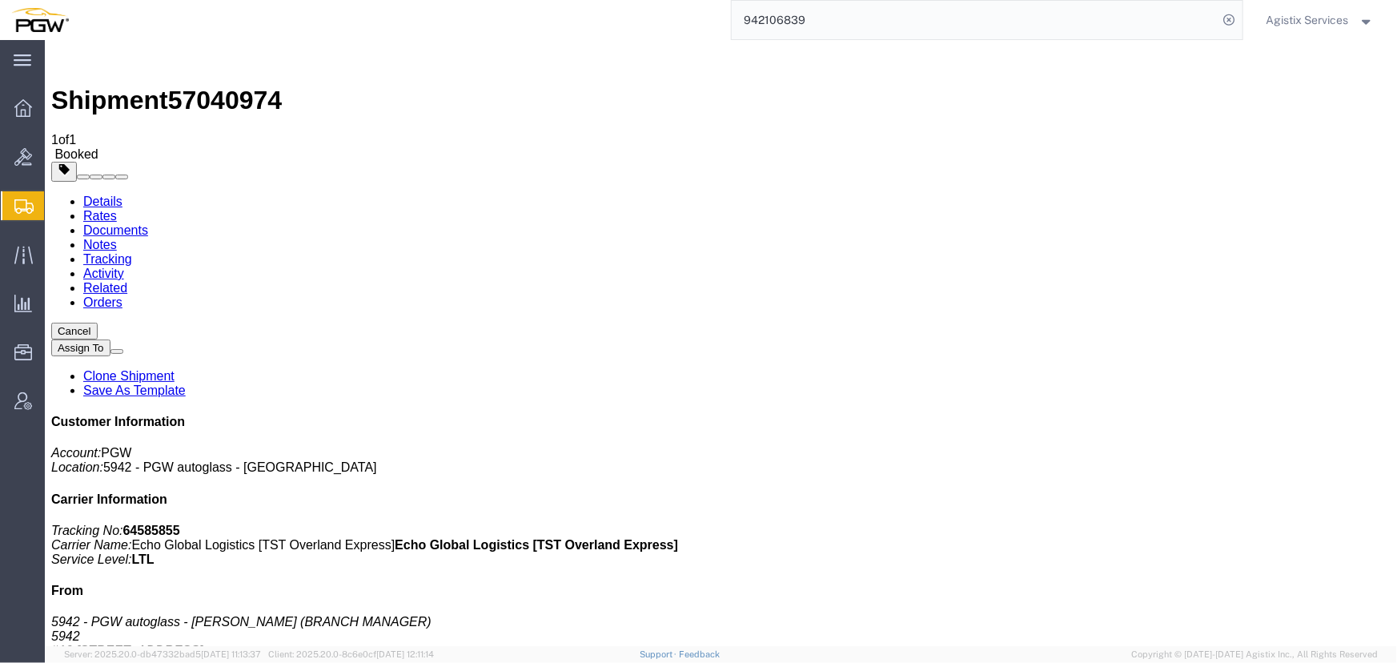
click at [1293, 22] on span "Agistix Services" at bounding box center [1308, 20] width 82 height 18
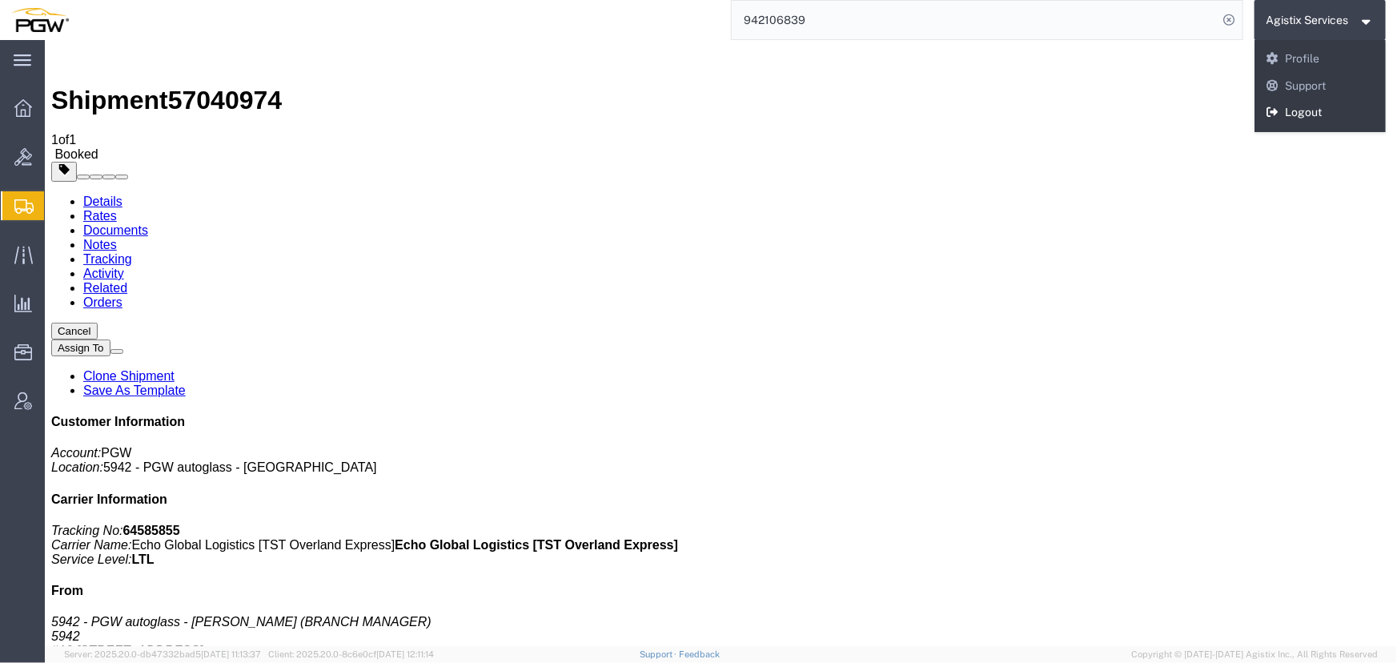
click at [1289, 113] on link "Logout" at bounding box center [1321, 112] width 132 height 27
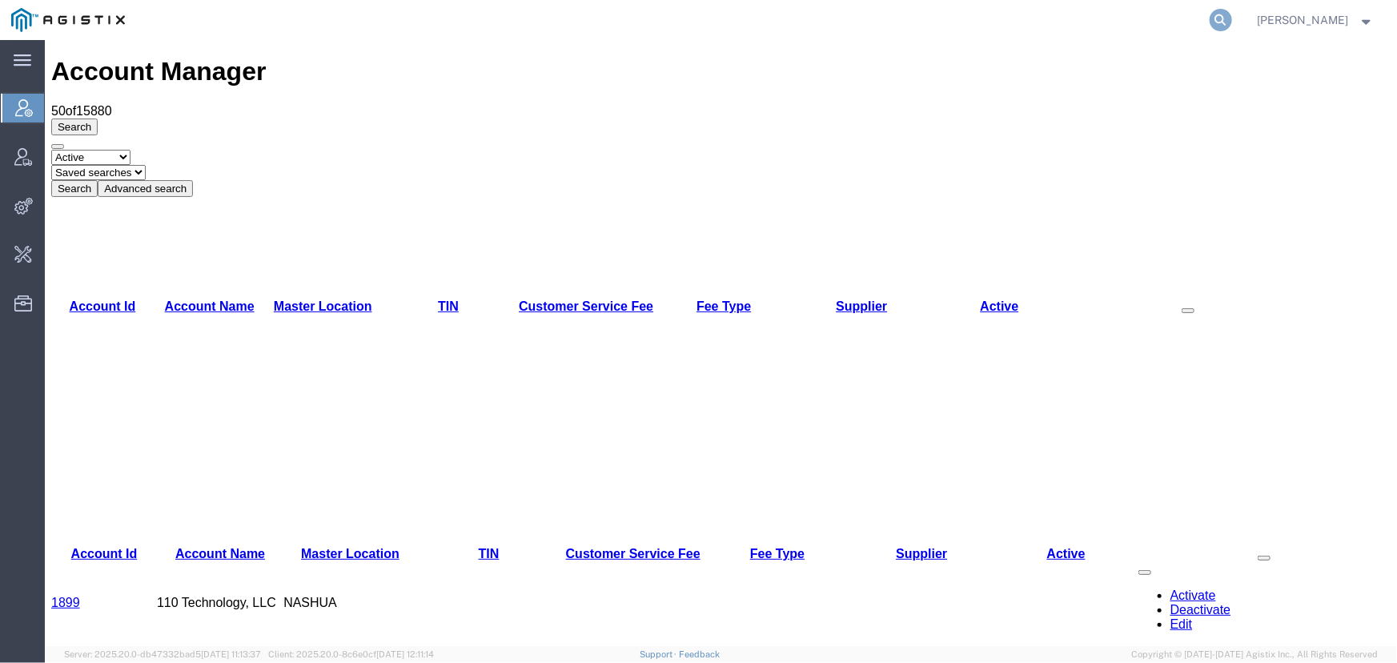
click at [1219, 21] on icon at bounding box center [1221, 20] width 22 height 22
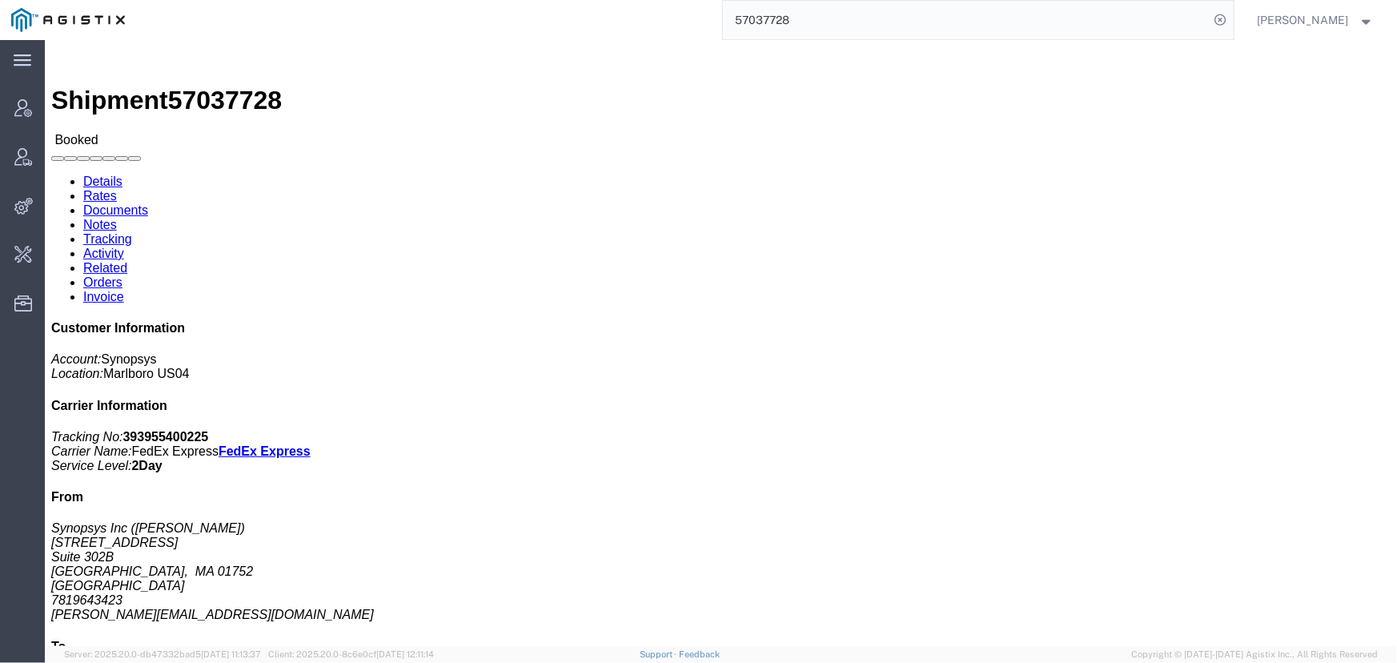
drag, startPoint x: 692, startPoint y: 148, endPoint x: 708, endPoint y: 147, distance: 16.0
click h4 "Pickup & Delivery Dates"
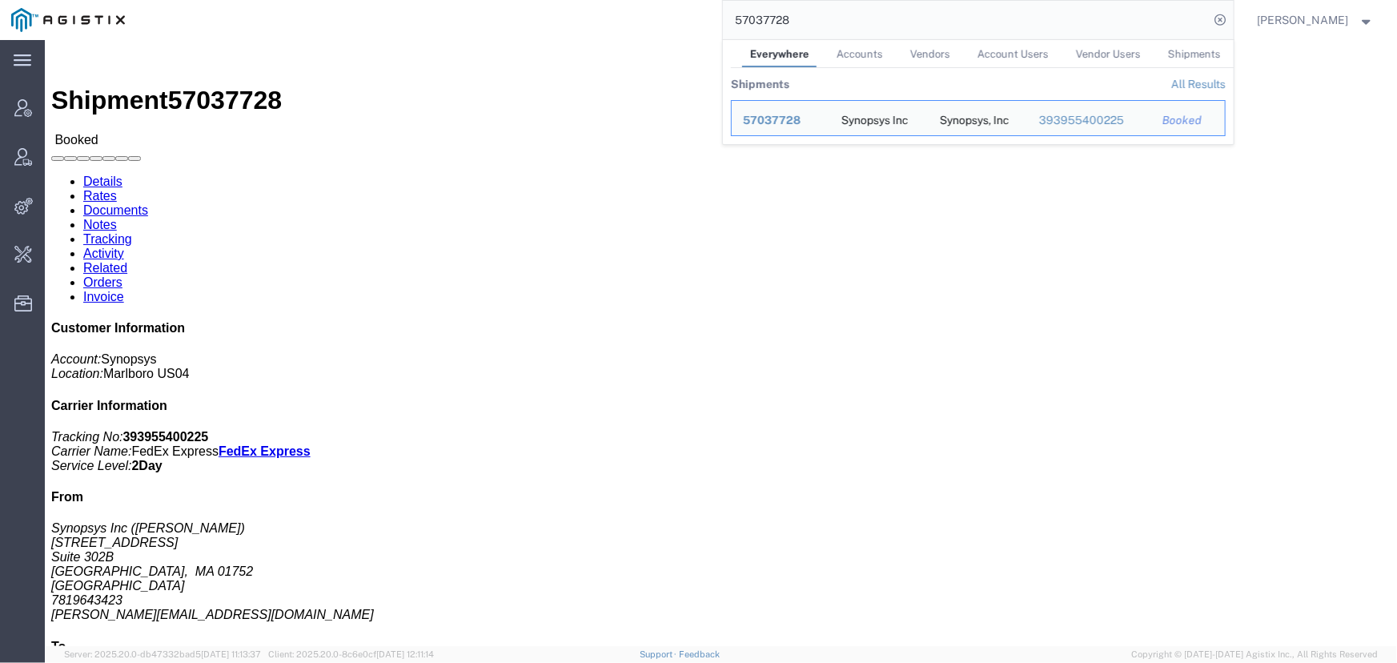
drag, startPoint x: 872, startPoint y: 16, endPoint x: 483, endPoint y: 9, distance: 389.2
click at [483, 9] on div "57037728 Everywhere Accounts Vendors Account Users Vendor Users Shipments Shipm…" at bounding box center [685, 20] width 1098 height 40
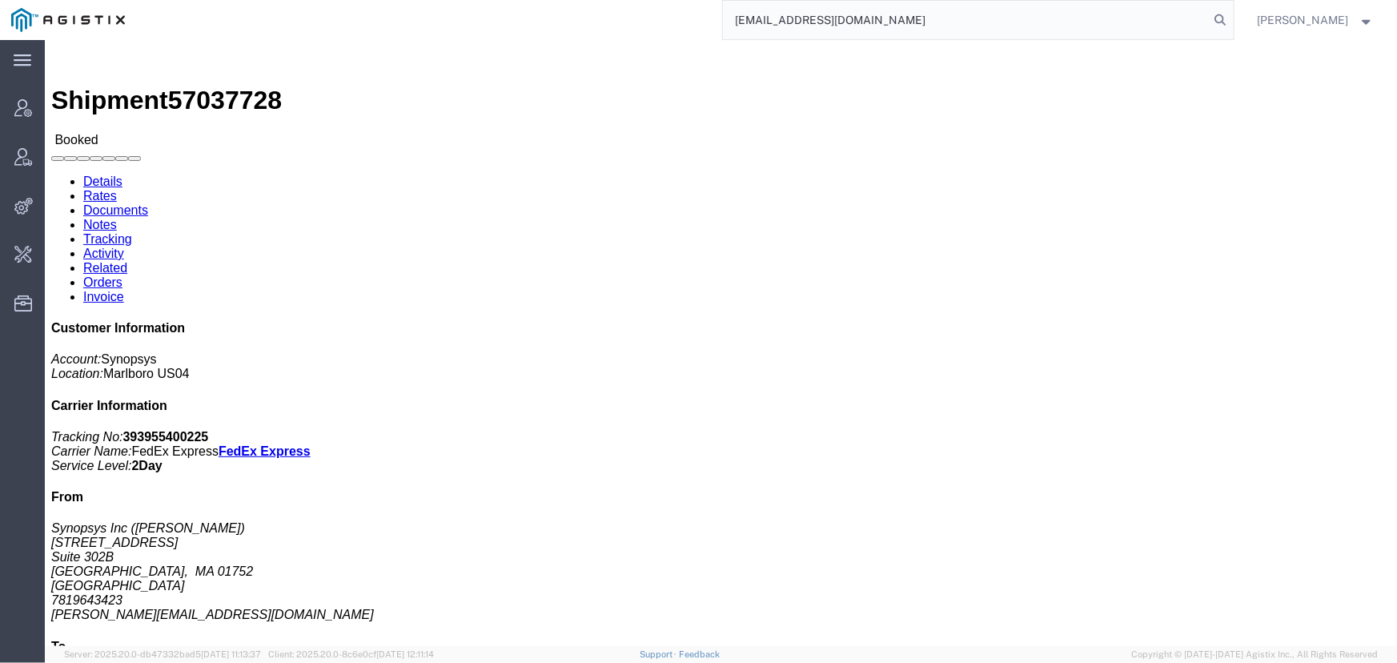
type input "offline@synopsys.com"
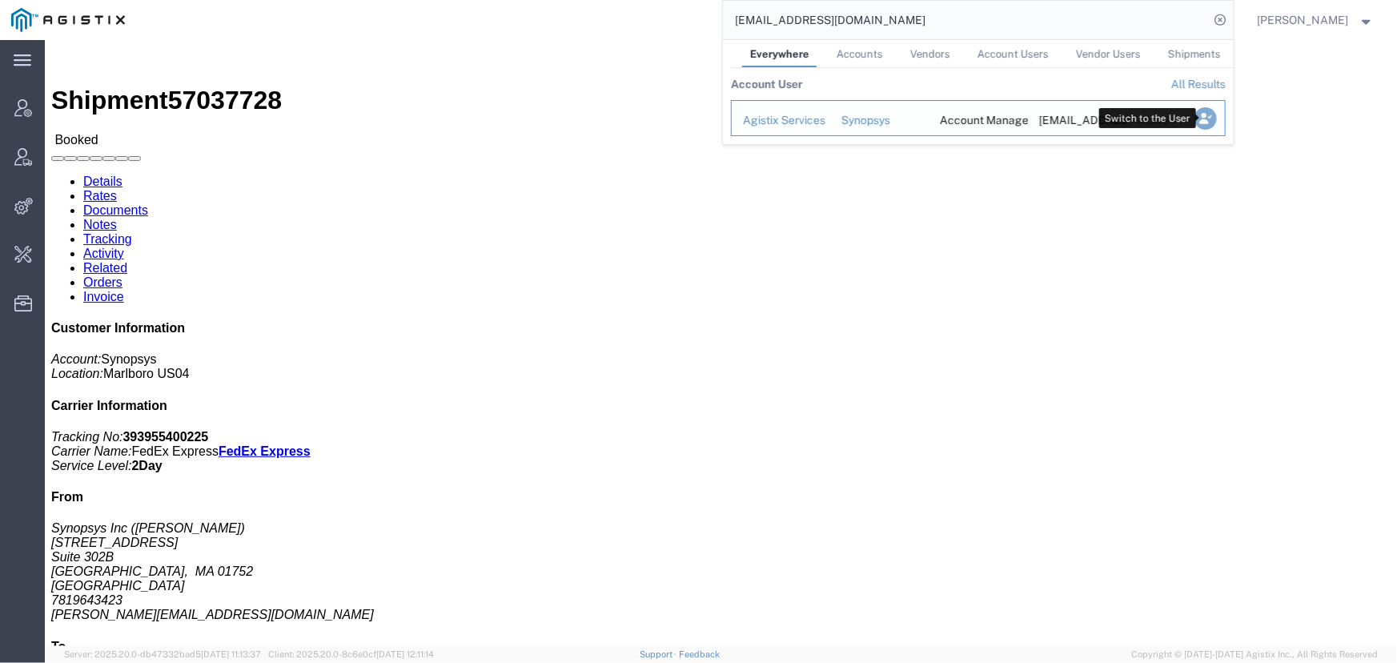
click at [1200, 120] on icon "Search Results" at bounding box center [1205, 118] width 22 height 22
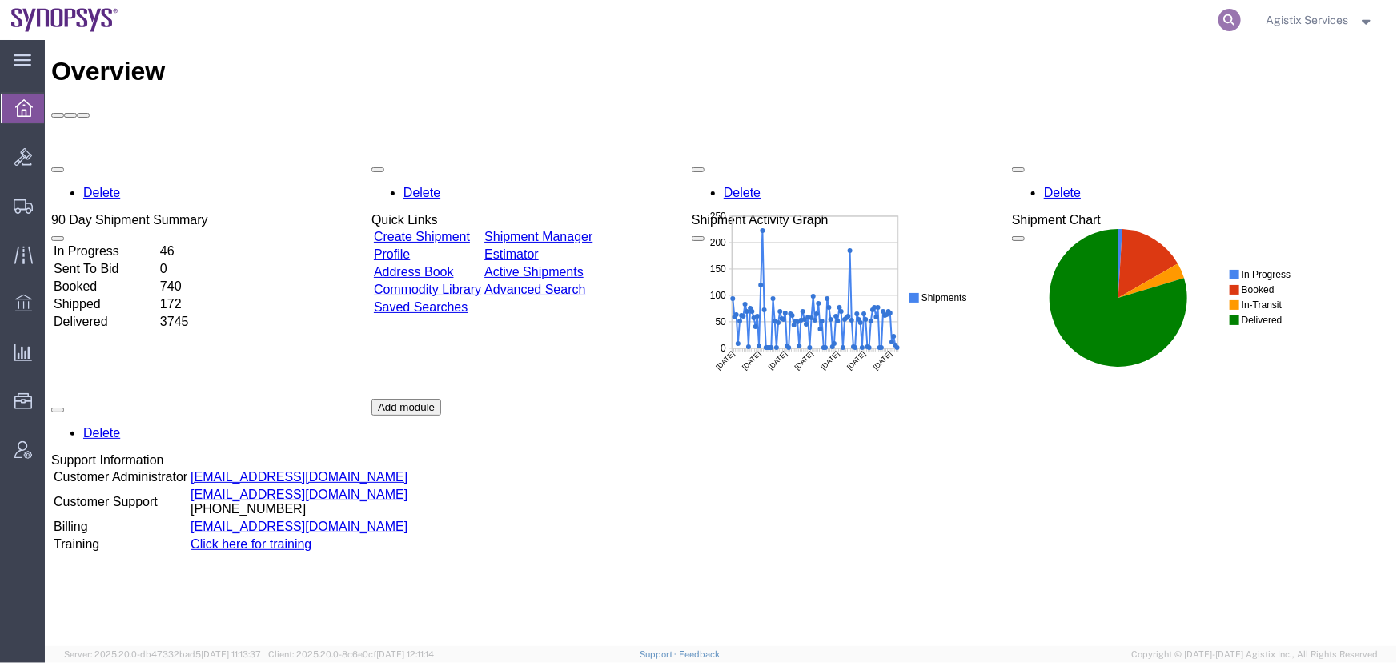
click at [1222, 22] on icon at bounding box center [1230, 20] width 22 height 22
type input "57037728"
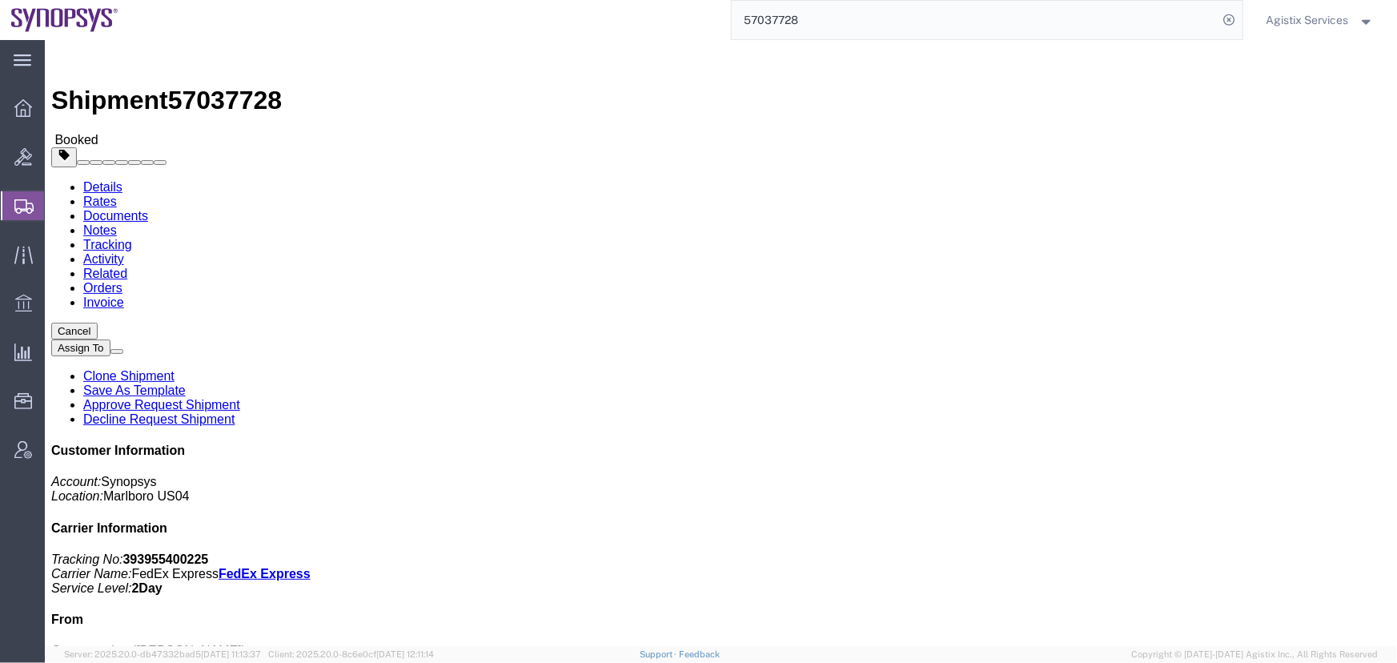
click span "button"
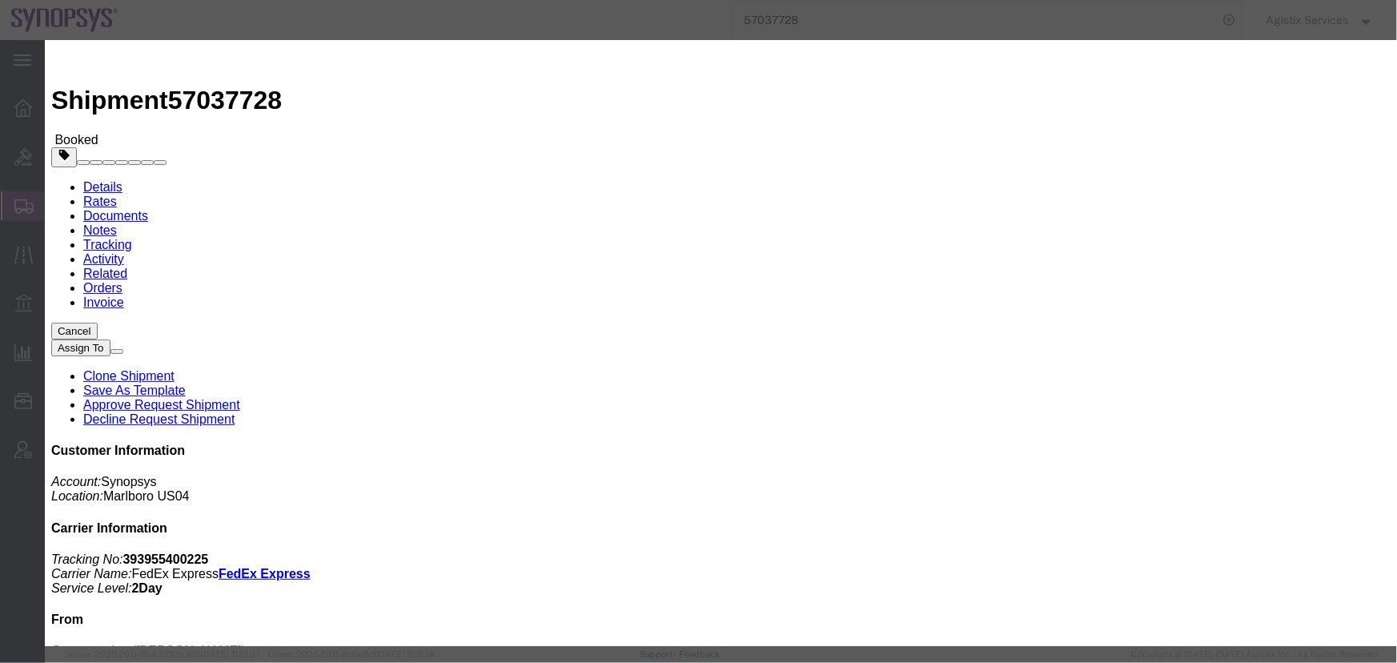
click div "[DATE] 2:00 PM"
click input "2:00 PM"
type input "10:00 AM"
click button "Apply"
click div "[DATE] 11:00 AM"
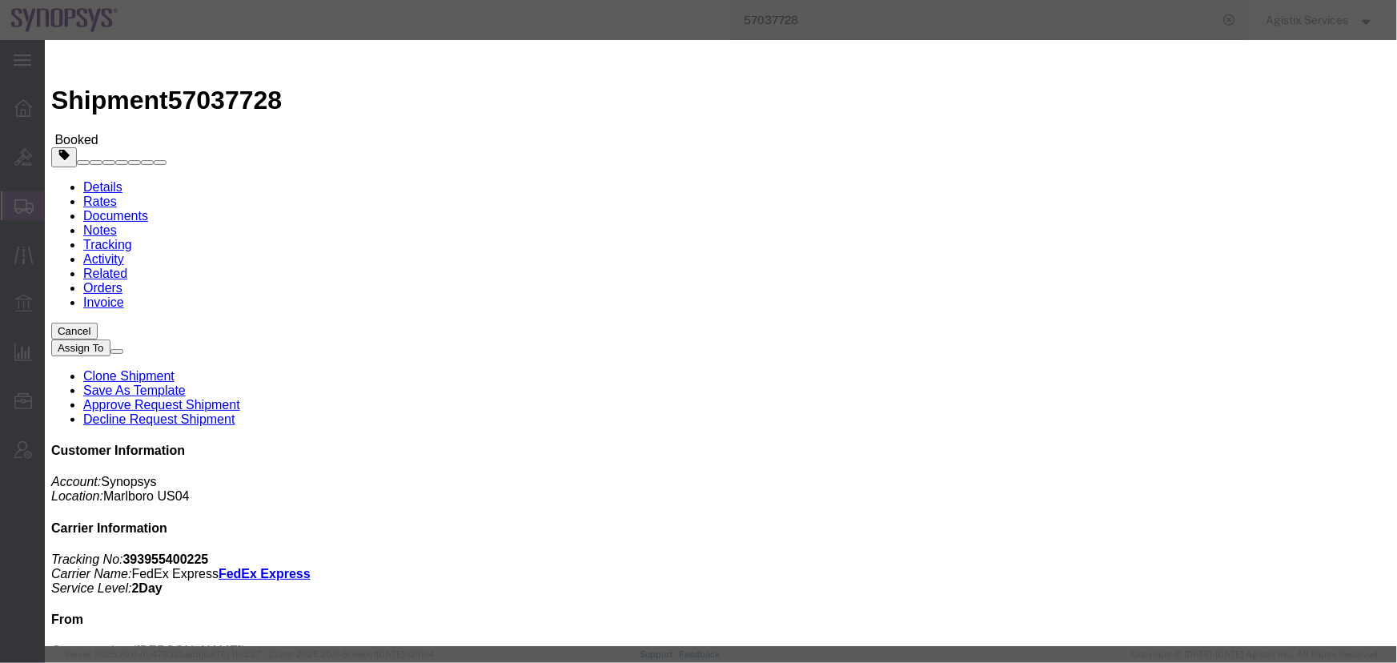
click input "5:00 AM"
type input "4:00 PM"
click button "Apply"
click button "Save"
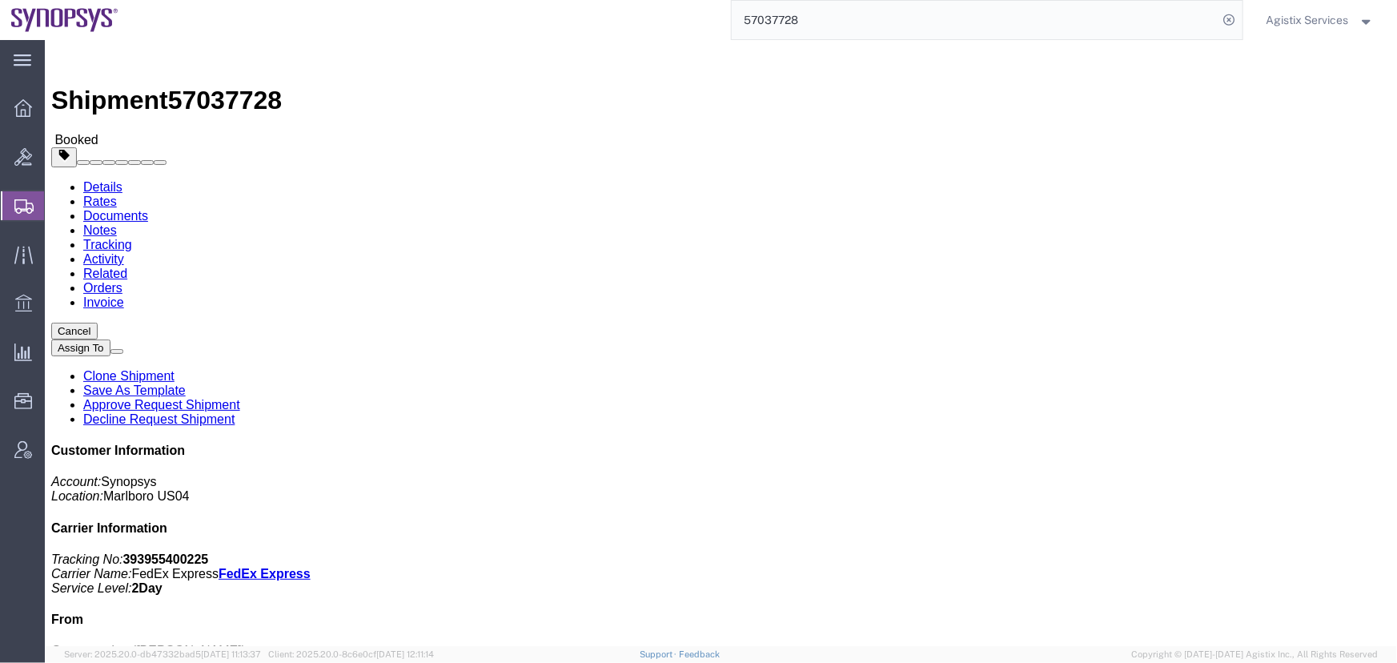
click button "Close"
click at [0, 0] on span "Saved Reports" at bounding box center [0, 0] width 0 height 0
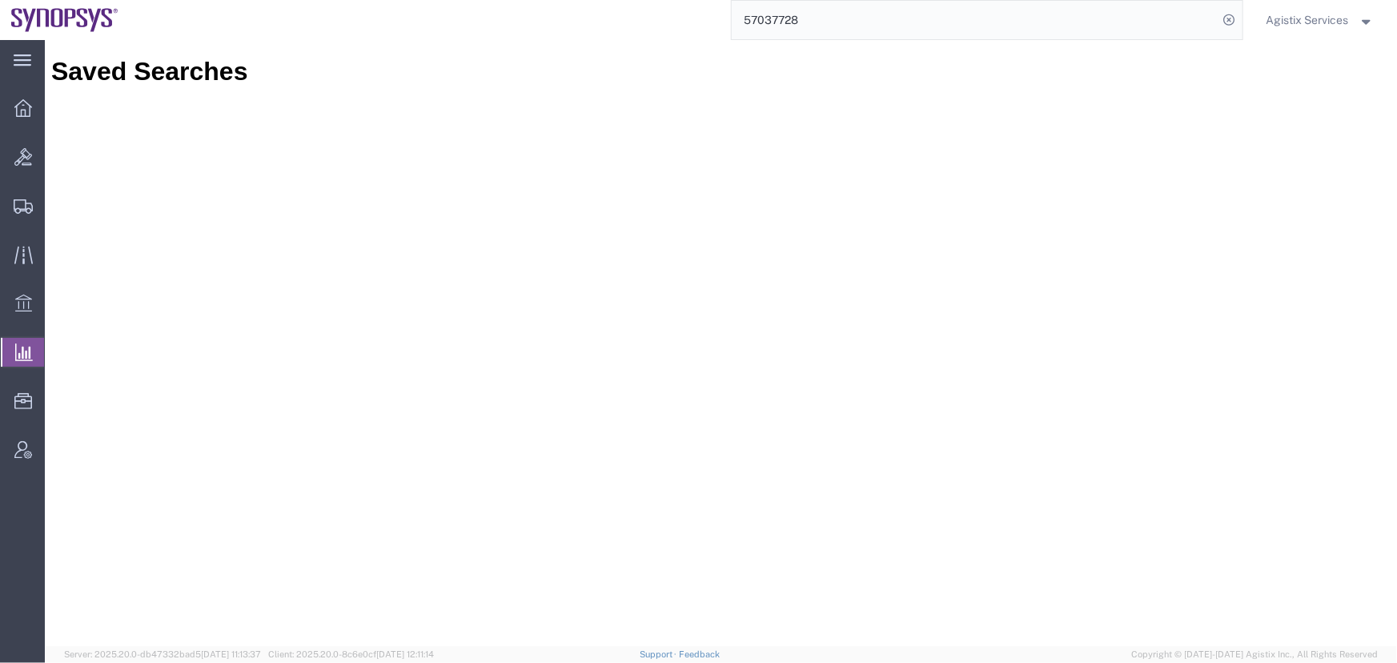
click at [1313, 18] on span "Agistix Services" at bounding box center [1308, 20] width 82 height 18
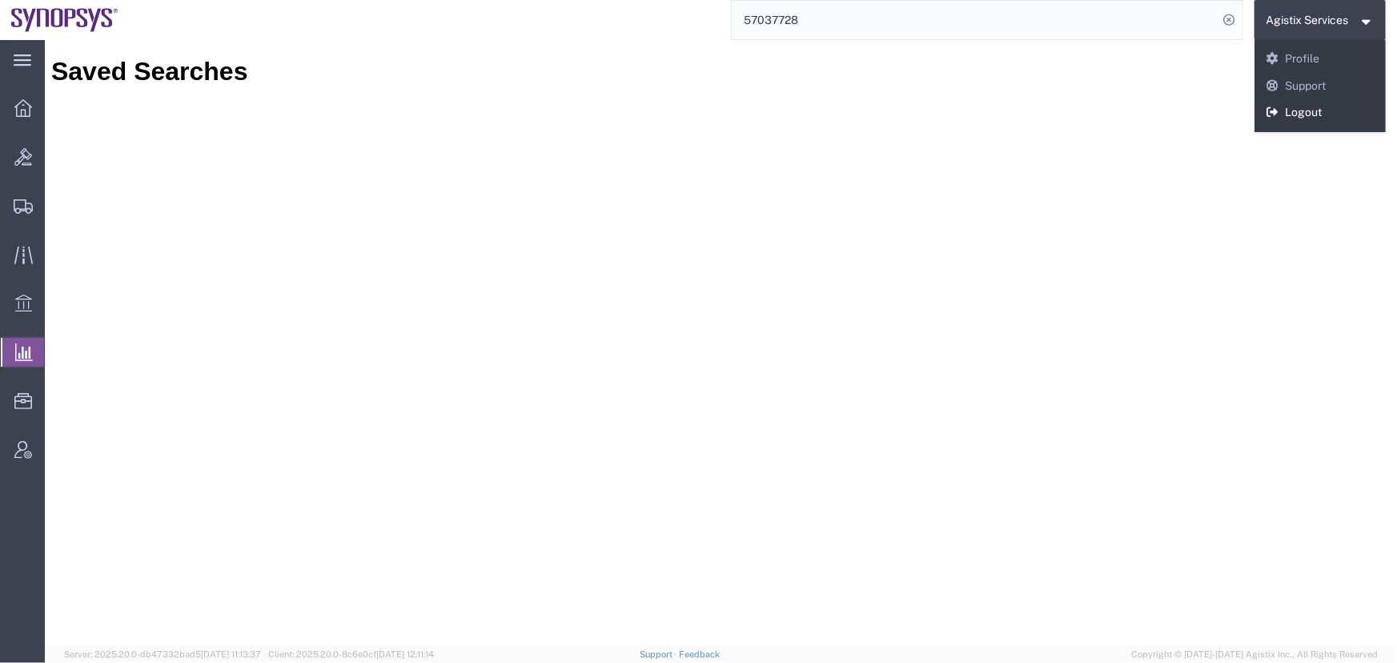
click at [1302, 105] on link "Logout" at bounding box center [1321, 112] width 132 height 27
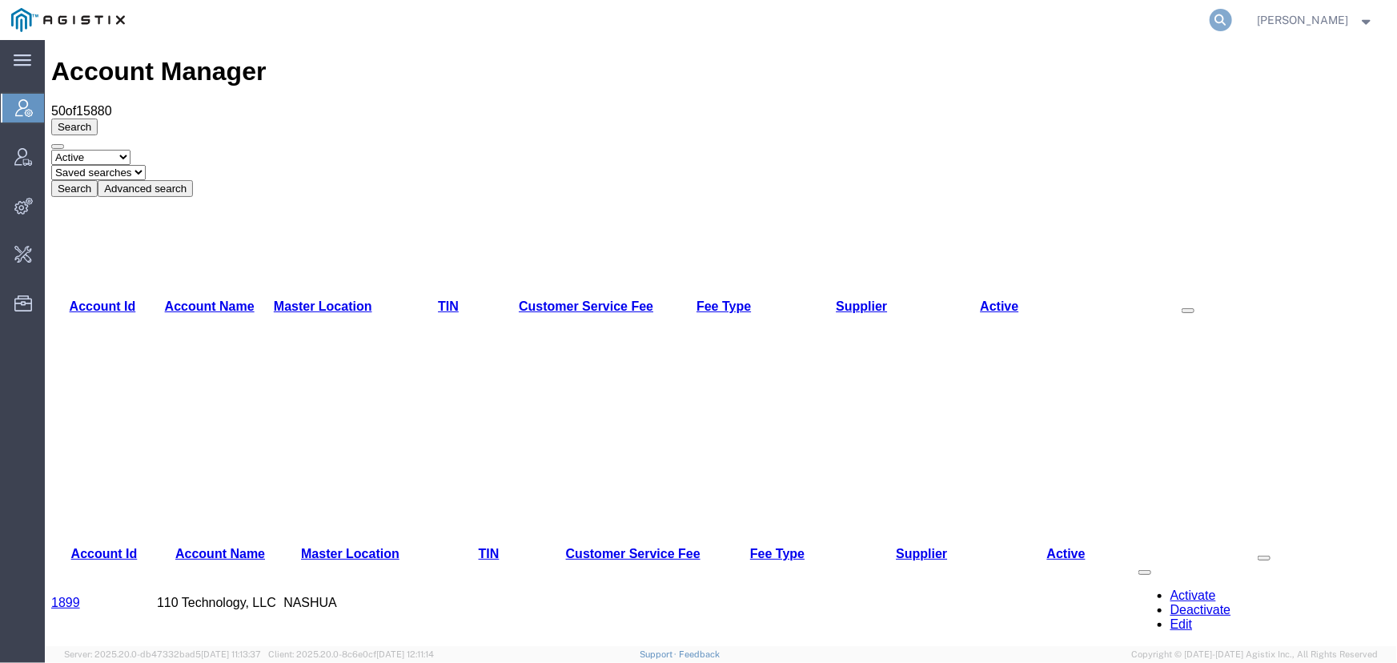
click at [1223, 16] on icon at bounding box center [1221, 20] width 22 height 22
type input "offline@gd-ots.com"
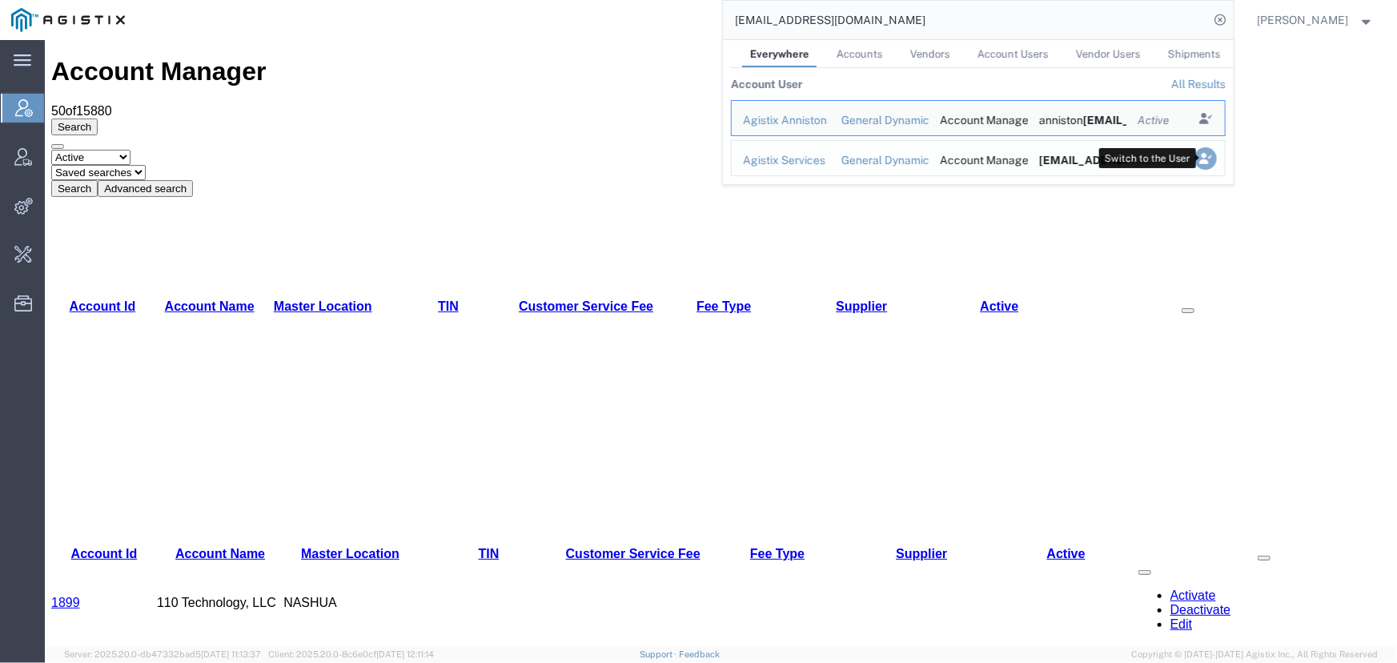
click at [1209, 162] on icon "Search Results" at bounding box center [1205, 158] width 22 height 22
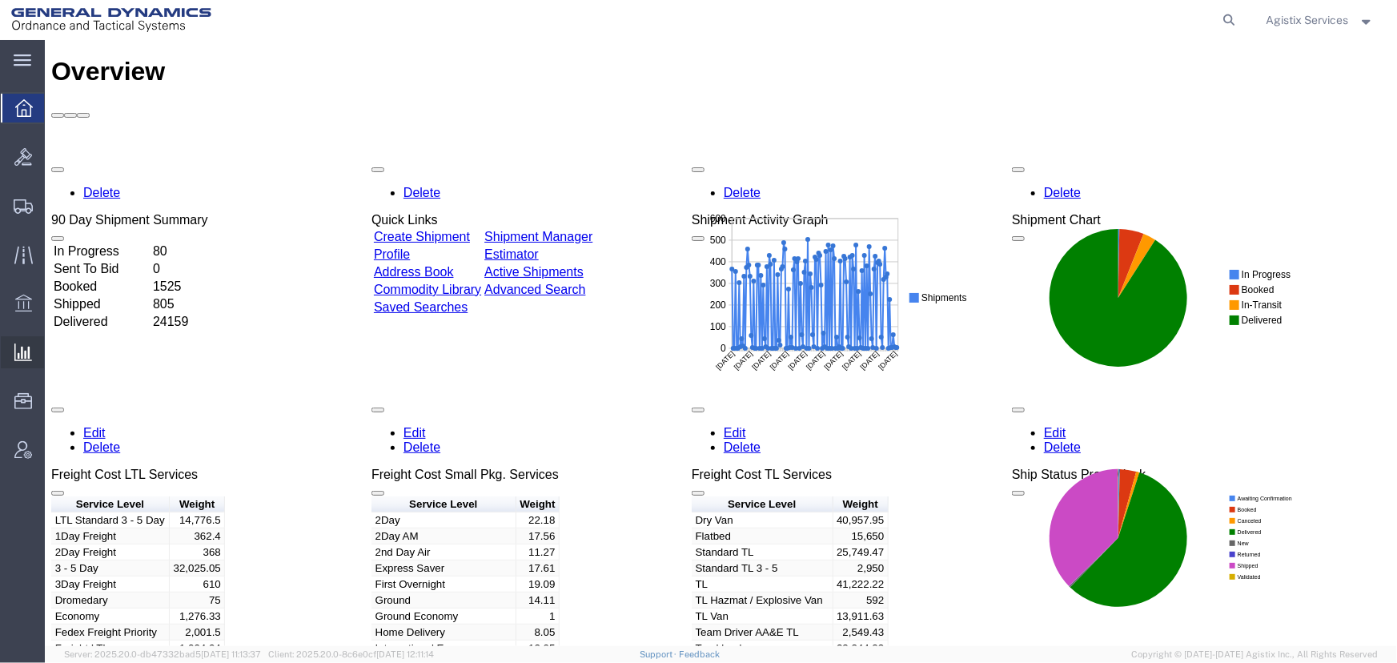
click at [0, 0] on span "Saved Reports" at bounding box center [0, 0] width 0 height 0
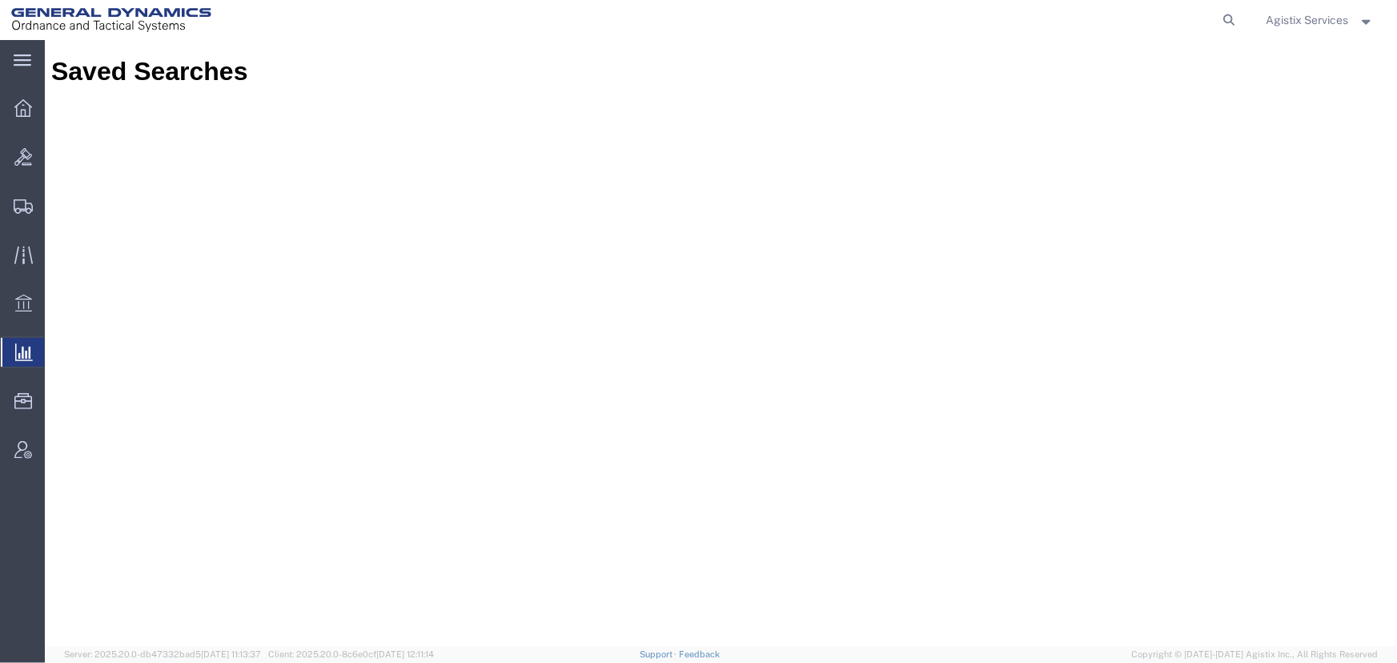
click at [0, 0] on span "Saved Reports" at bounding box center [0, 0] width 0 height 0
click at [1311, 18] on span "Agistix Services" at bounding box center [1308, 20] width 82 height 18
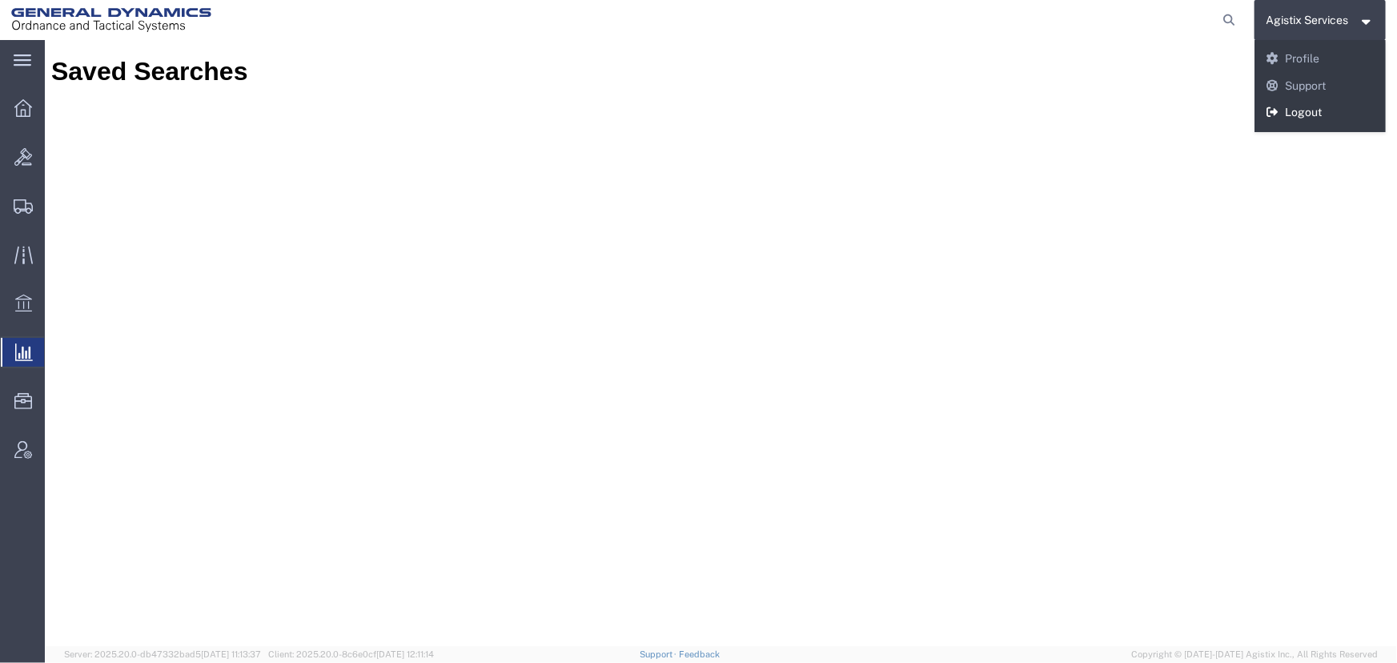
click at [1313, 114] on link "Logout" at bounding box center [1321, 112] width 132 height 27
